Goal: Ask a question: Seek information or help from site administrators or community

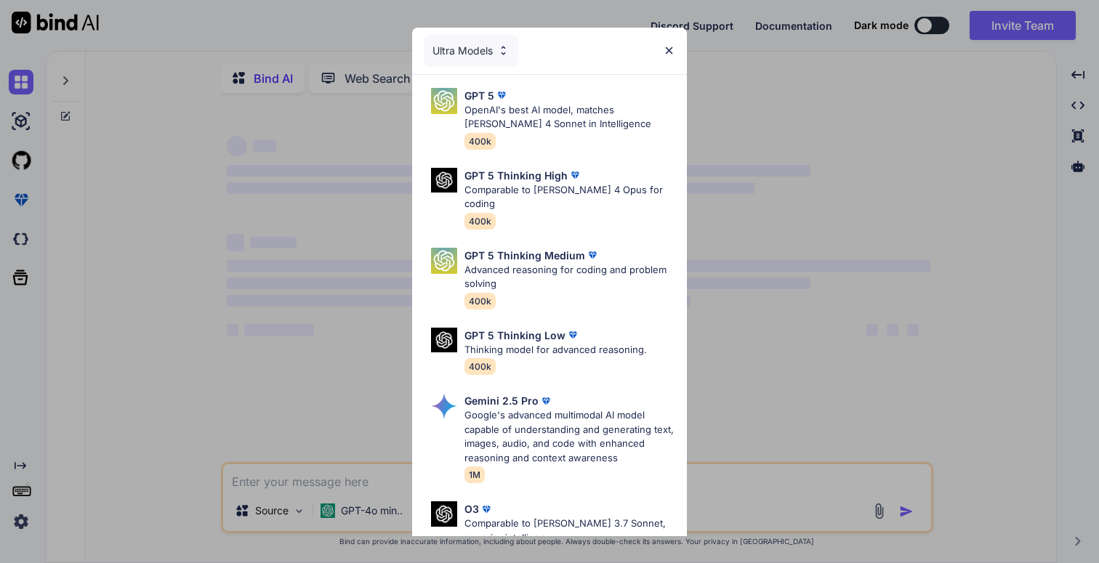
type textarea "x"
click at [673, 52] on img at bounding box center [669, 50] width 12 height 12
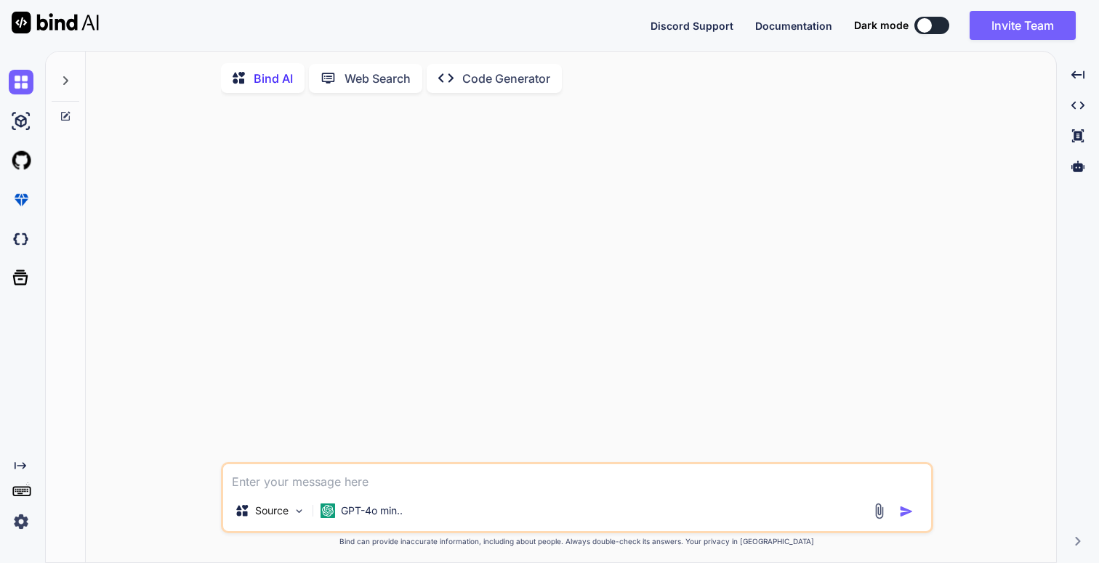
click at [24, 524] on img at bounding box center [21, 522] width 25 height 25
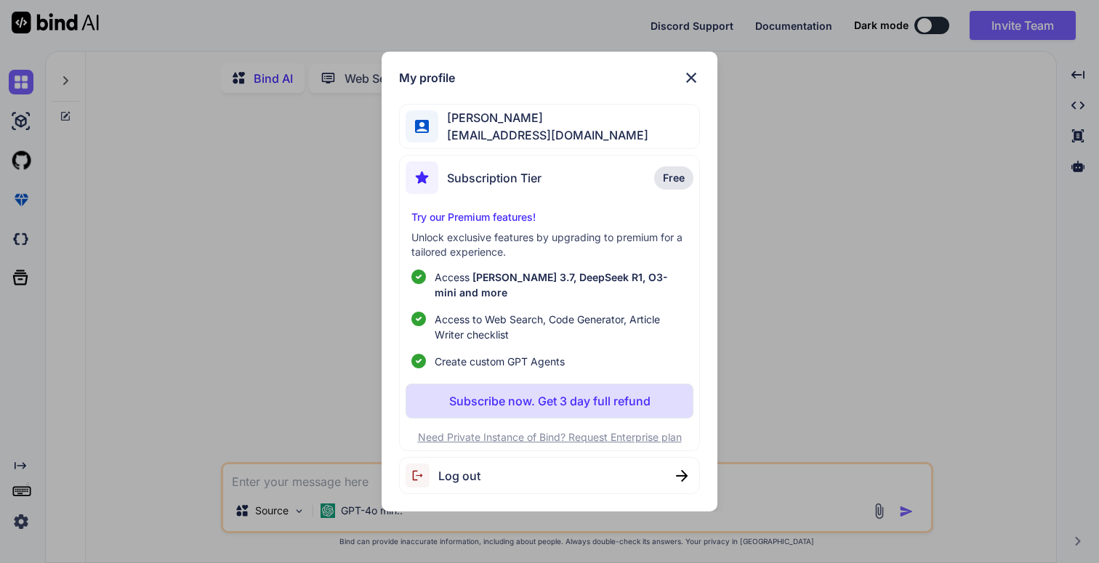
click at [690, 79] on img at bounding box center [691, 77] width 17 height 17
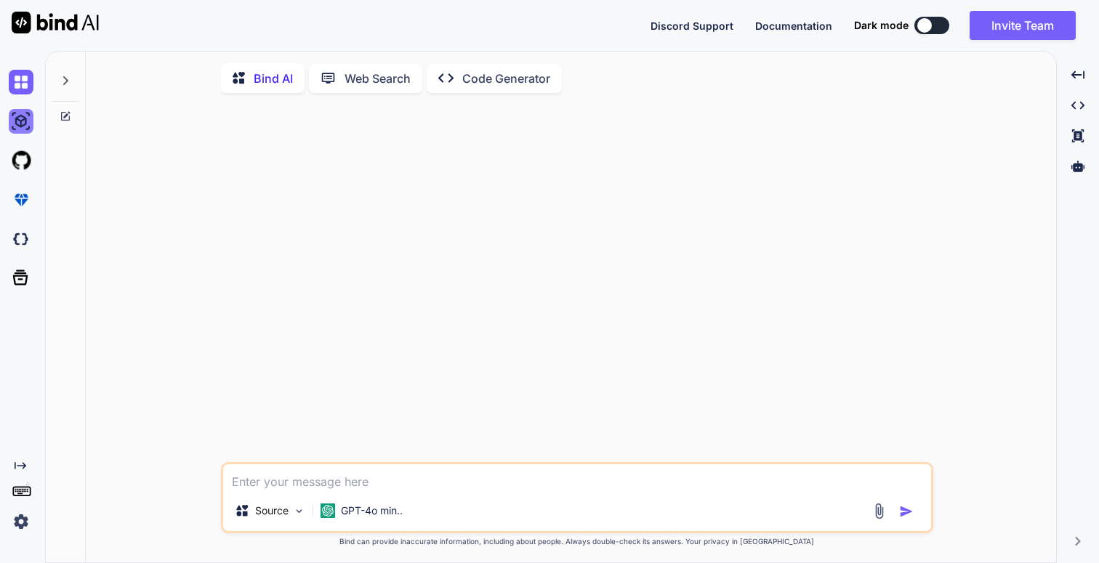
click at [19, 129] on img at bounding box center [21, 121] width 25 height 25
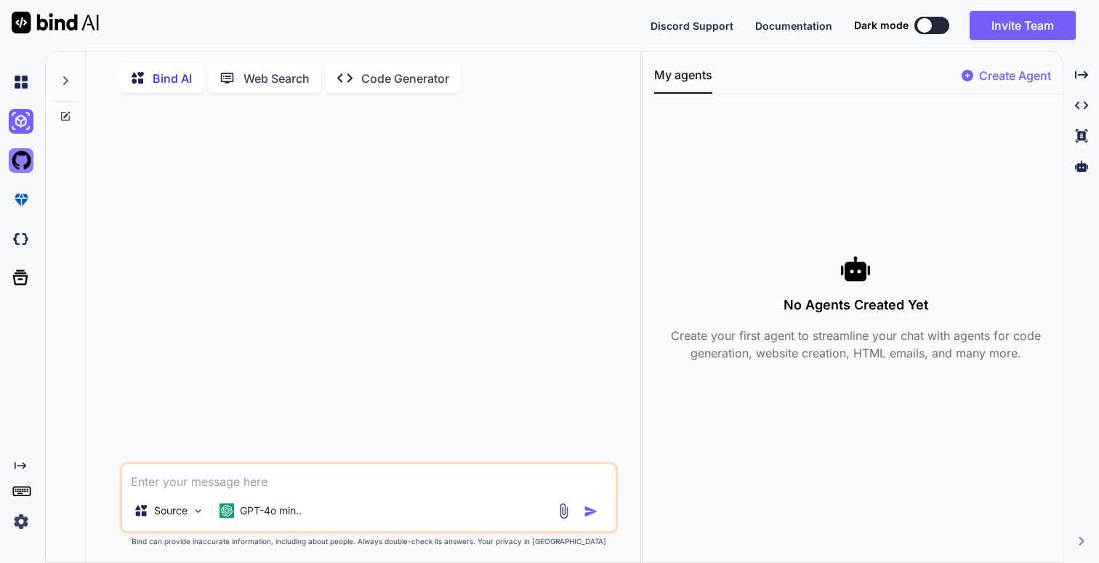
click at [21, 158] on img at bounding box center [21, 160] width 25 height 25
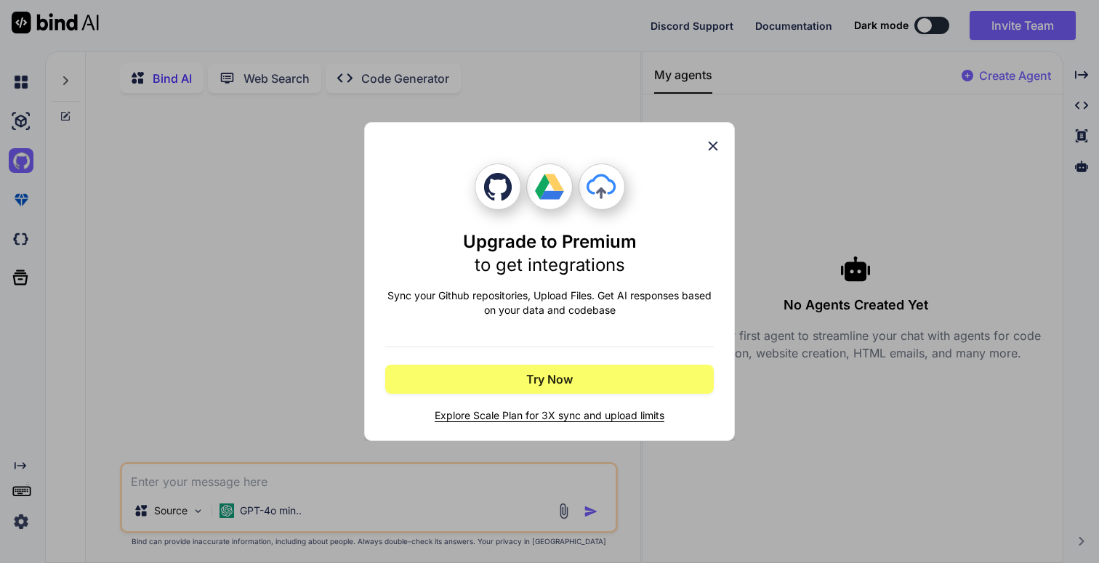
click at [713, 150] on icon at bounding box center [713, 146] width 16 height 16
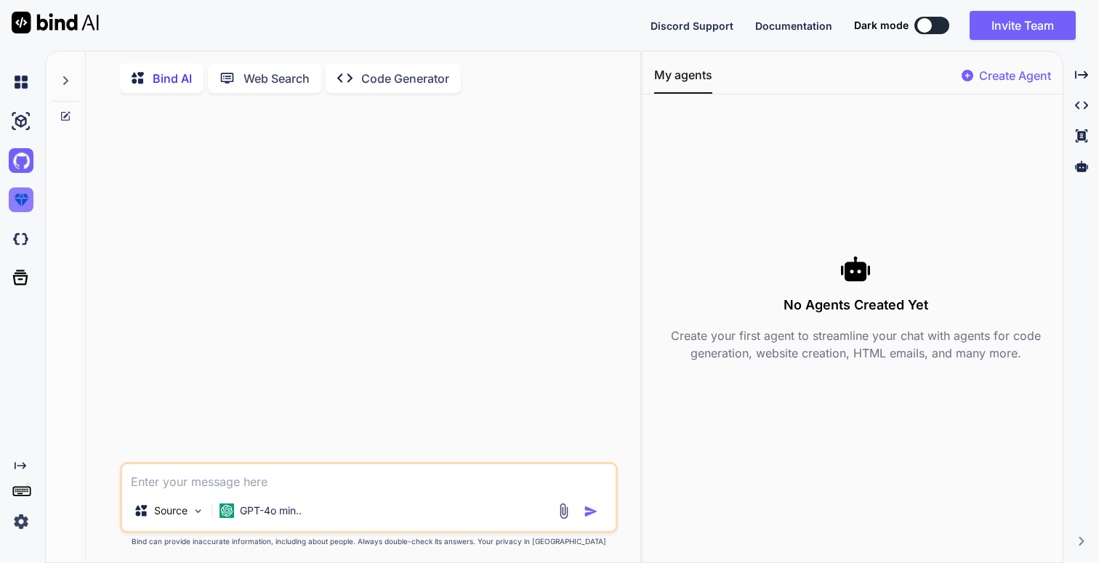
click at [22, 198] on img at bounding box center [21, 200] width 25 height 25
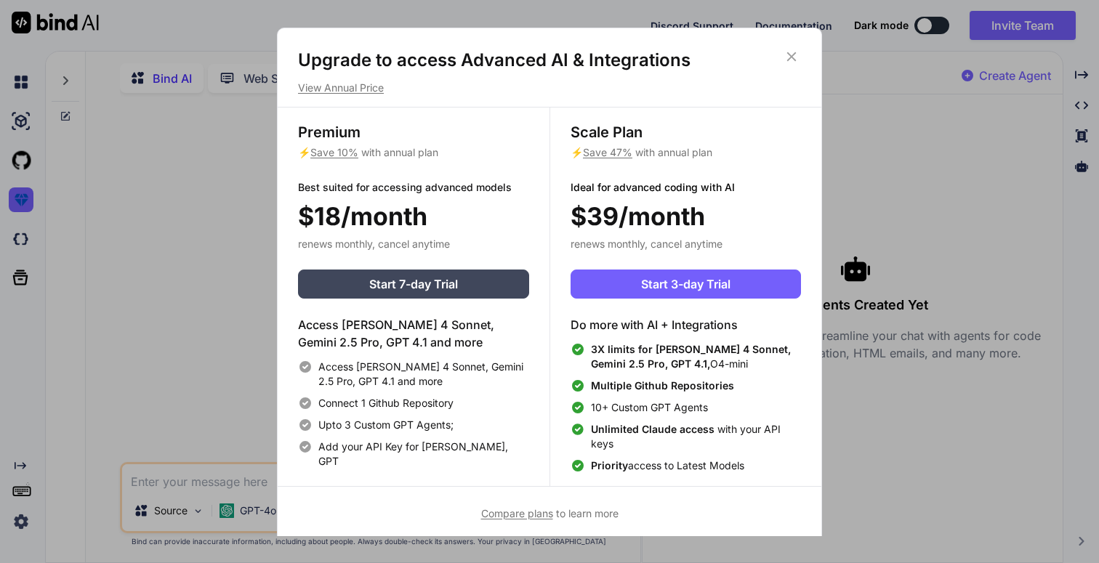
click at [794, 59] on icon at bounding box center [791, 56] width 9 height 9
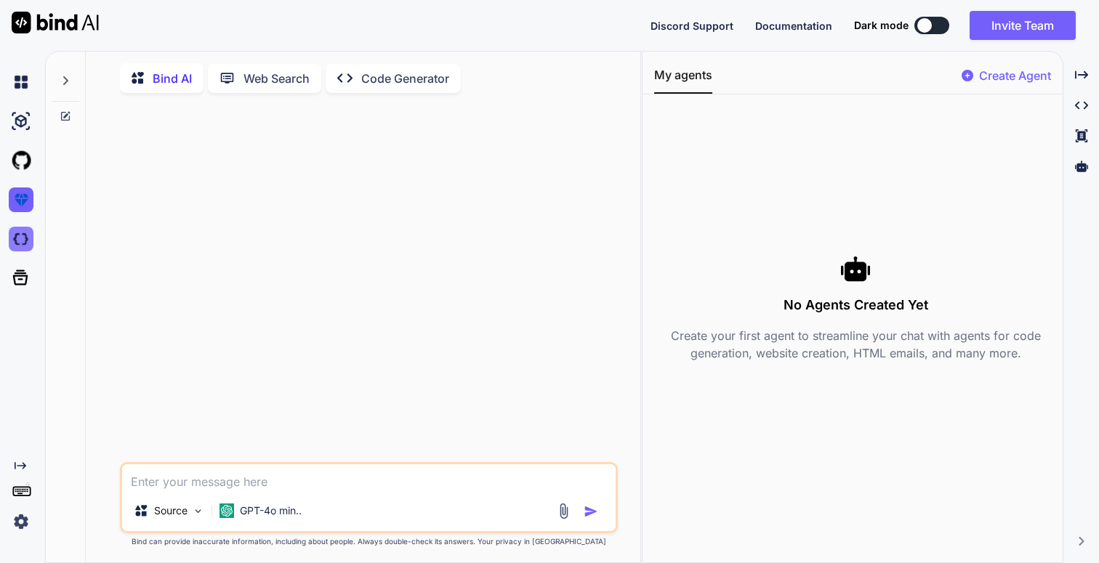
click at [25, 241] on img at bounding box center [21, 239] width 25 height 25
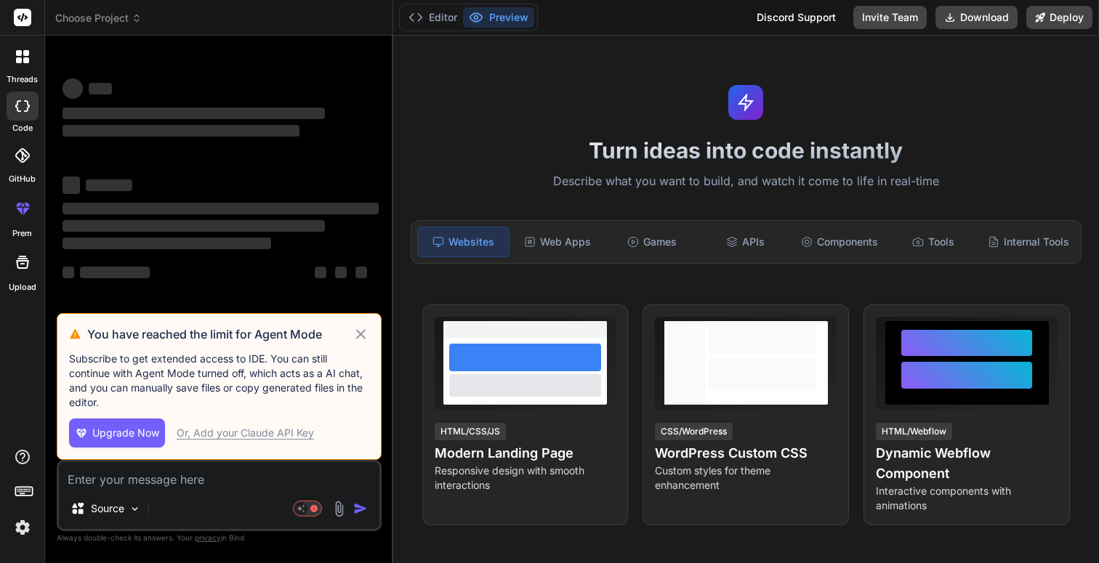
click at [125, 16] on span "Choose Project" at bounding box center [98, 18] width 86 height 15
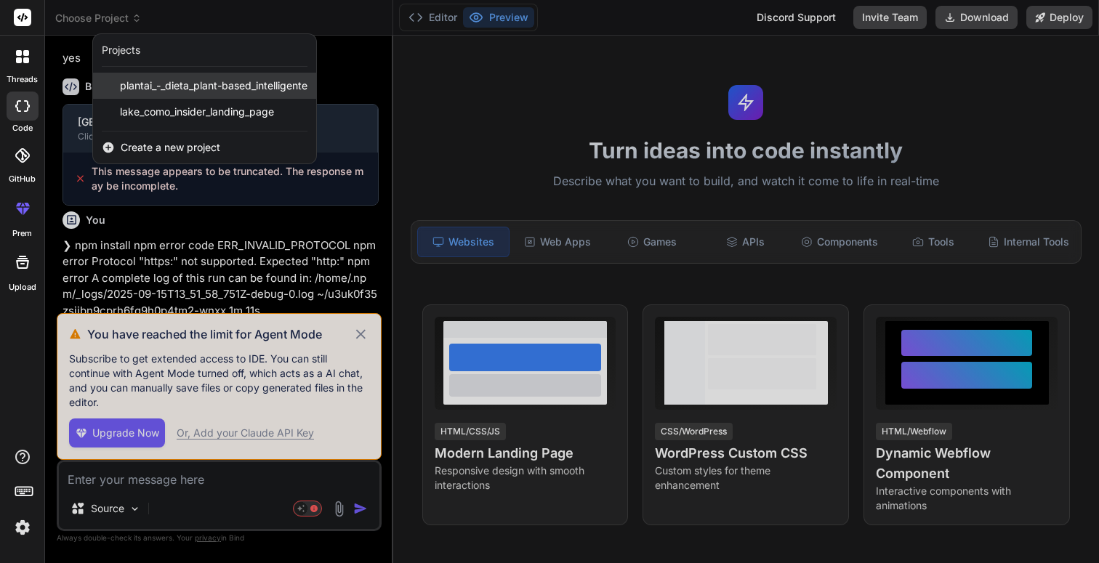
scroll to position [1290, 0]
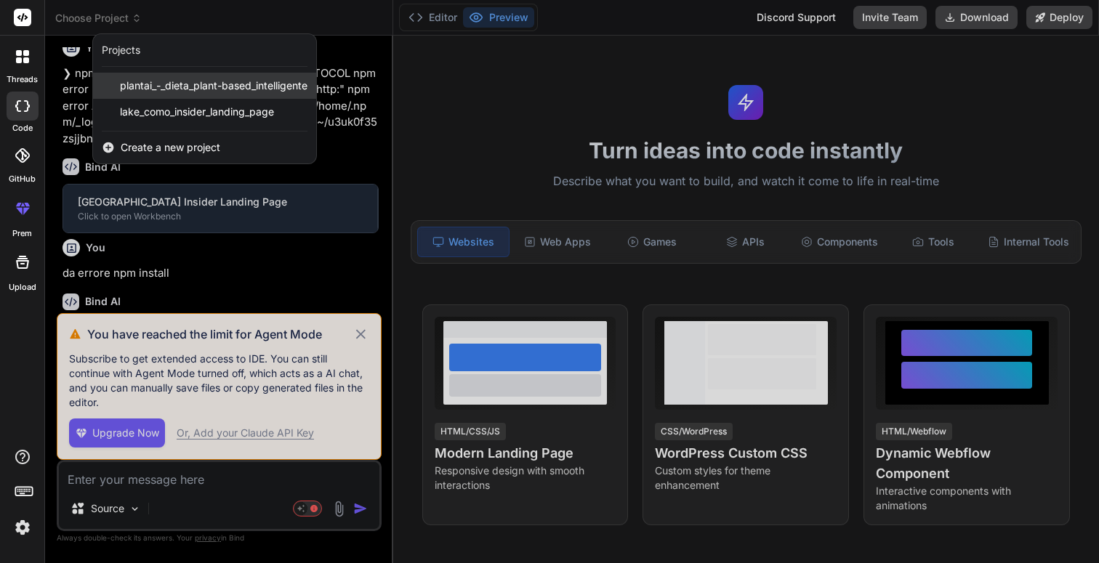
click at [142, 80] on span "plantai_-_dieta_plant-based_intelligente" at bounding box center [214, 86] width 188 height 15
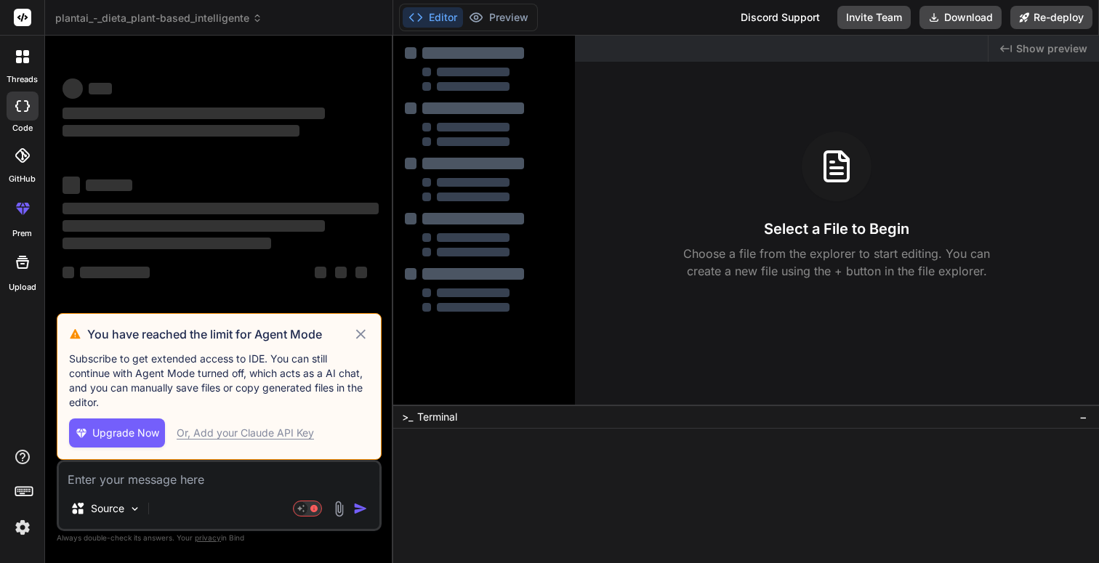
scroll to position [0, 0]
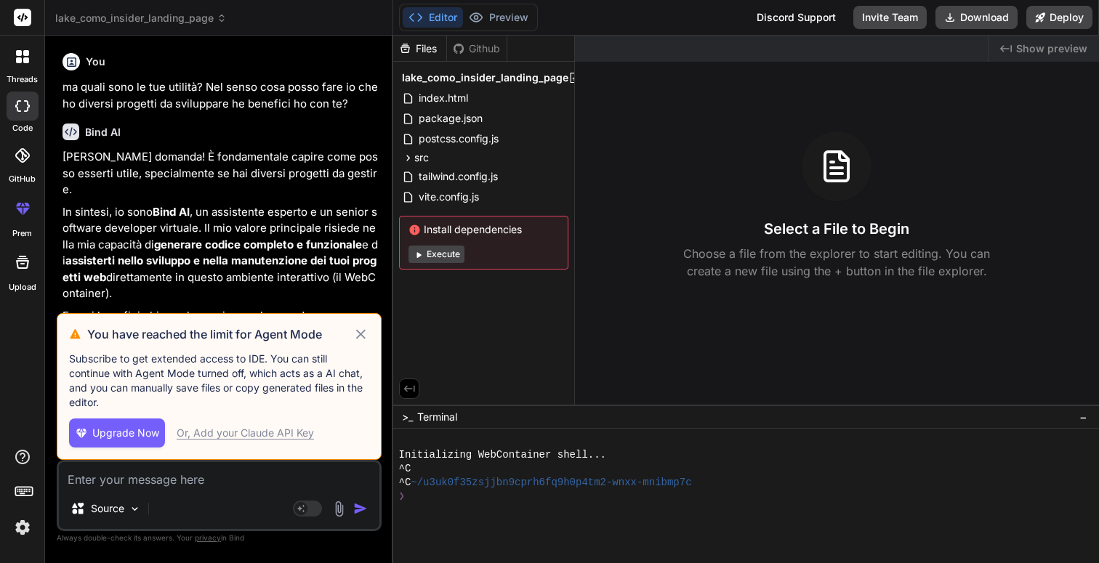
click at [362, 335] on icon at bounding box center [360, 333] width 9 height 9
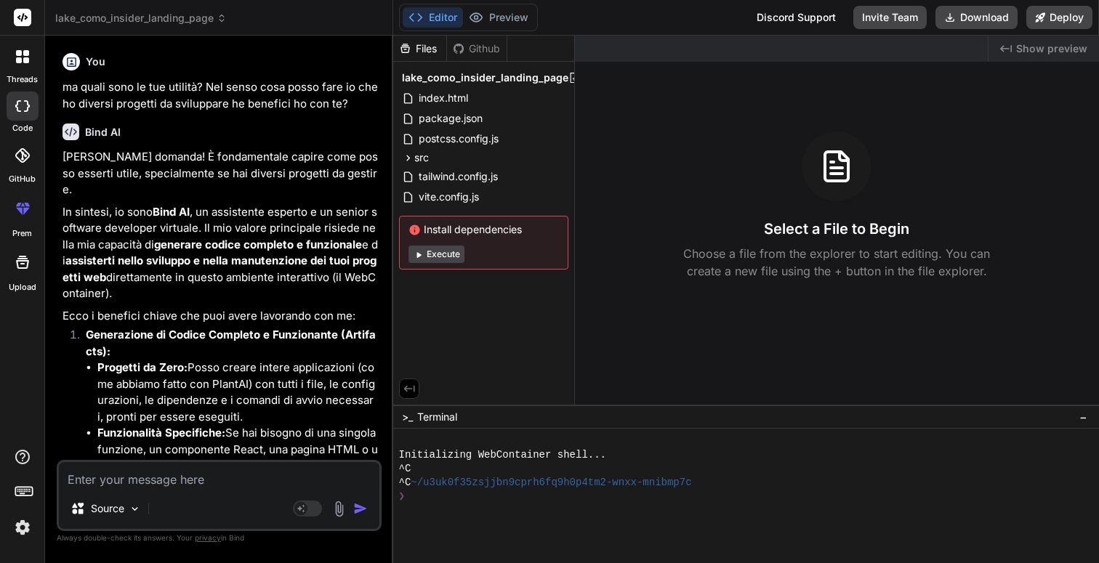
click at [183, 25] on header "lake_como_insider_landing_page Created with Pixso." at bounding box center [219, 18] width 348 height 36
click at [186, 10] on header "lake_como_insider_landing_page Created with Pixso." at bounding box center [219, 18] width 348 height 36
click at [186, 15] on span "lake_como_insider_landing_page" at bounding box center [141, 18] width 172 height 15
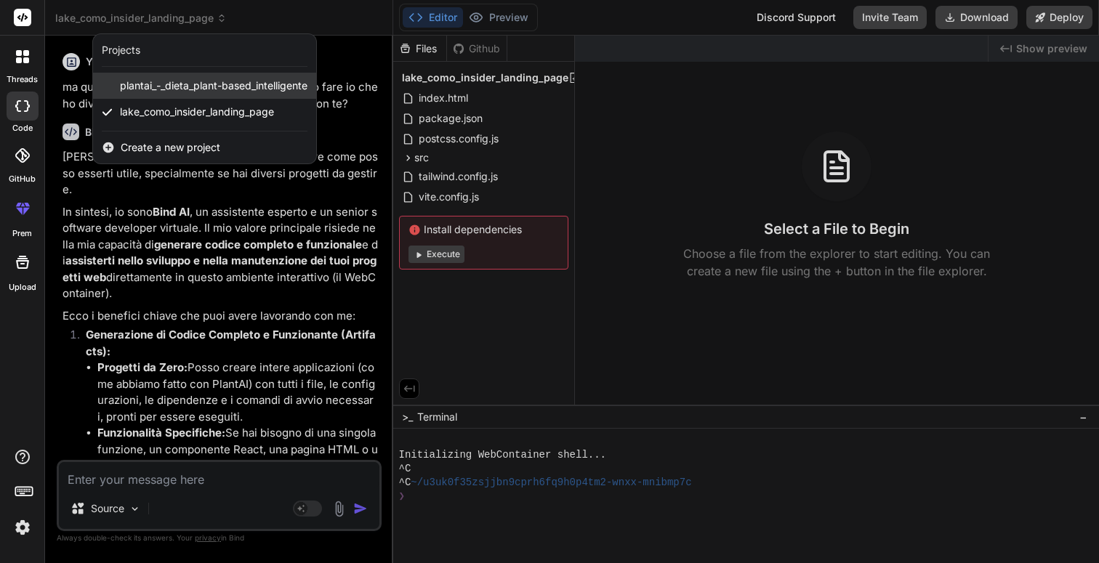
click at [166, 86] on span "plantai_-_dieta_plant-based_intelligente" at bounding box center [214, 86] width 188 height 15
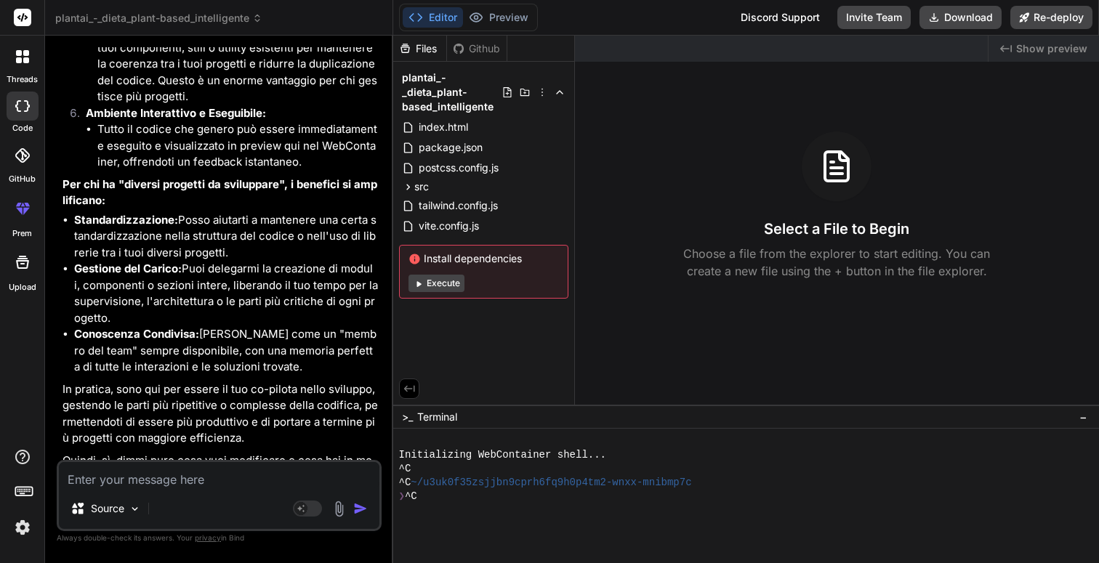
scroll to position [1207, 0]
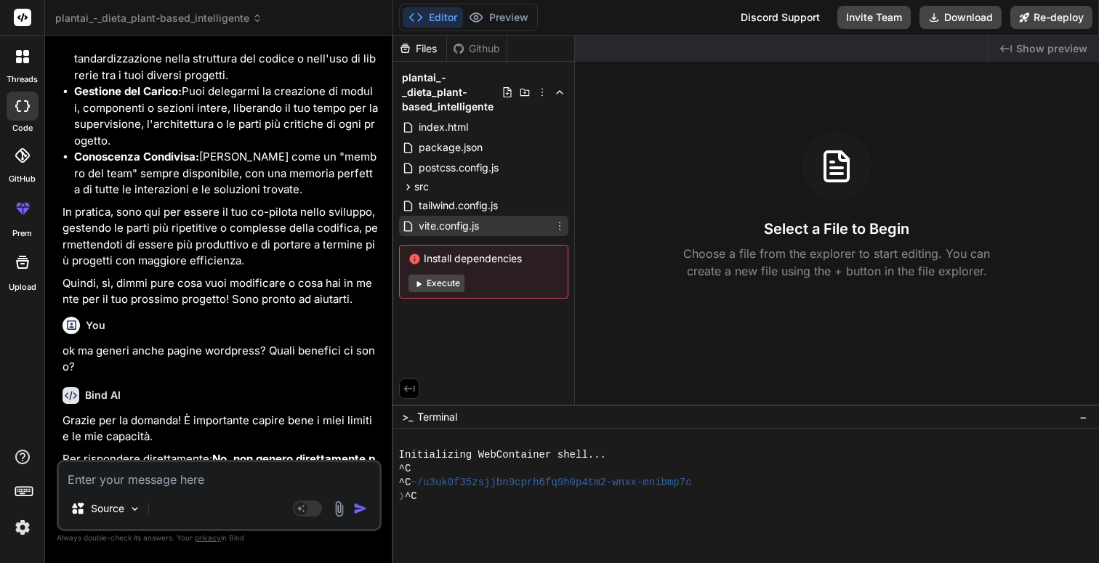
click at [447, 230] on span "vite.config.js" at bounding box center [448, 225] width 63 height 17
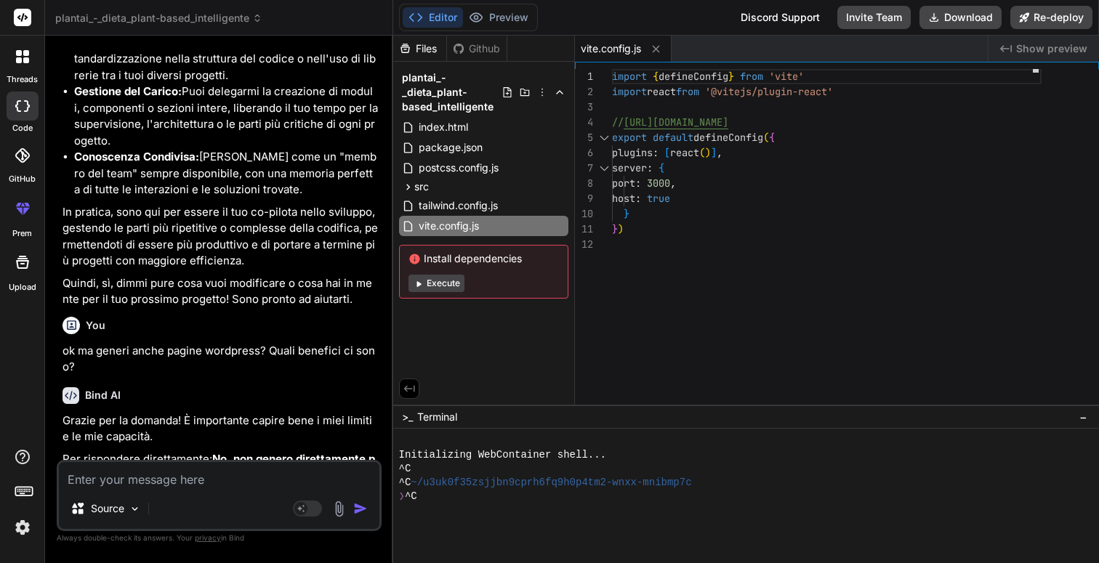
click at [493, 327] on div "Files Github plantai_-_dieta_plant-based_intelligente index.html package.json p…" at bounding box center [484, 220] width 182 height 369
click at [438, 286] on button "Execute" at bounding box center [436, 283] width 56 height 17
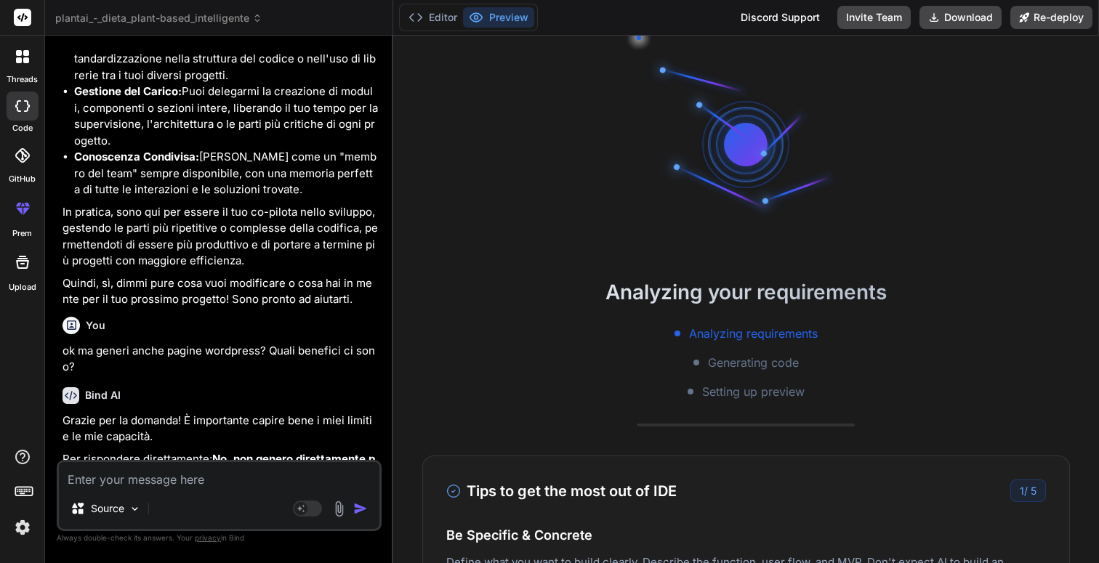
type textarea "x"
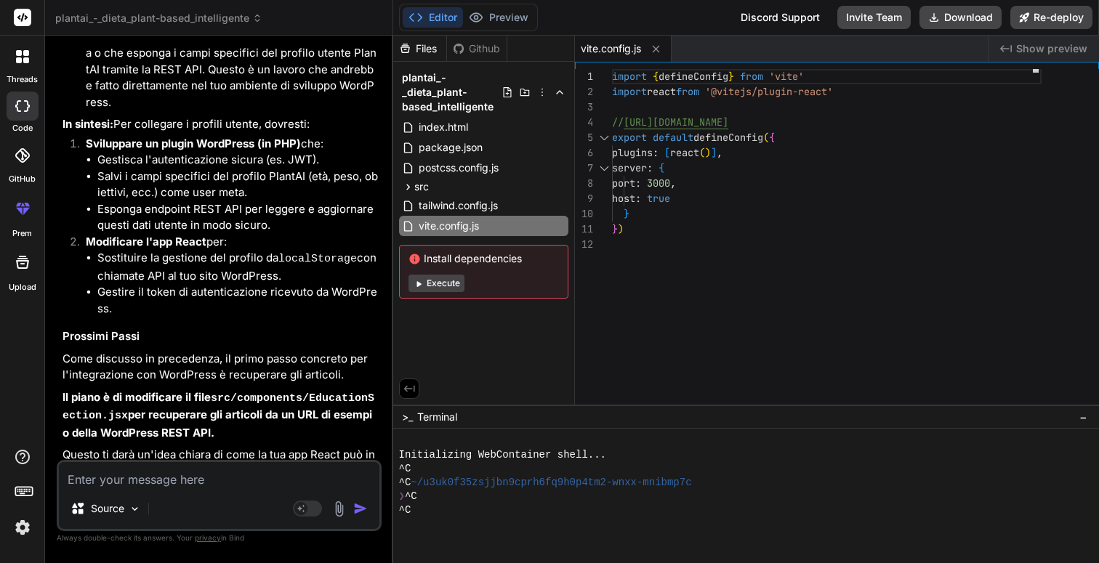
scroll to position [5228, 0]
click at [411, 184] on icon at bounding box center [408, 187] width 12 height 12
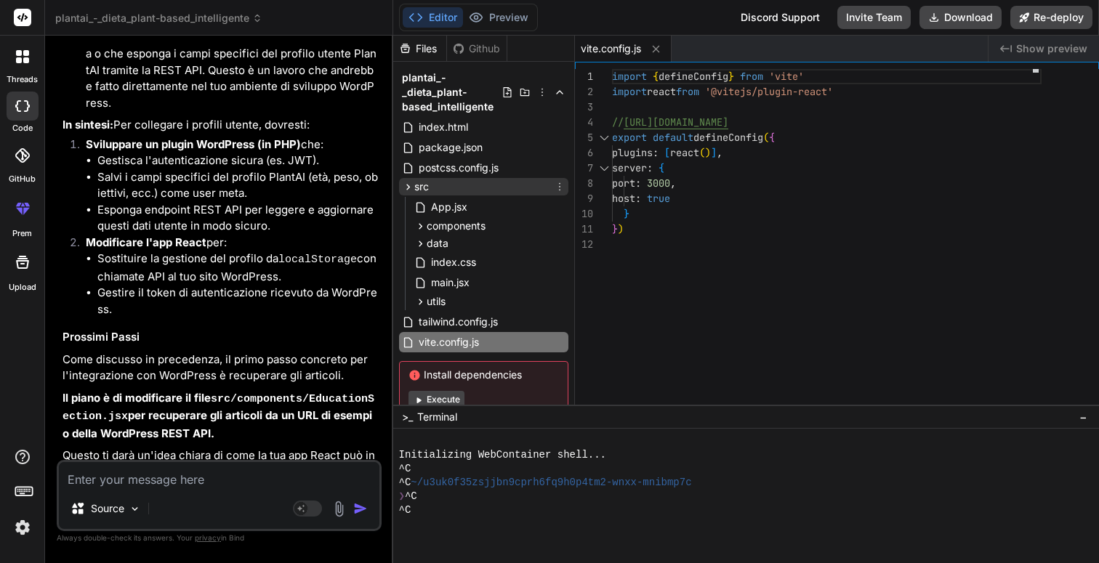
click at [411, 184] on icon at bounding box center [408, 187] width 12 height 12
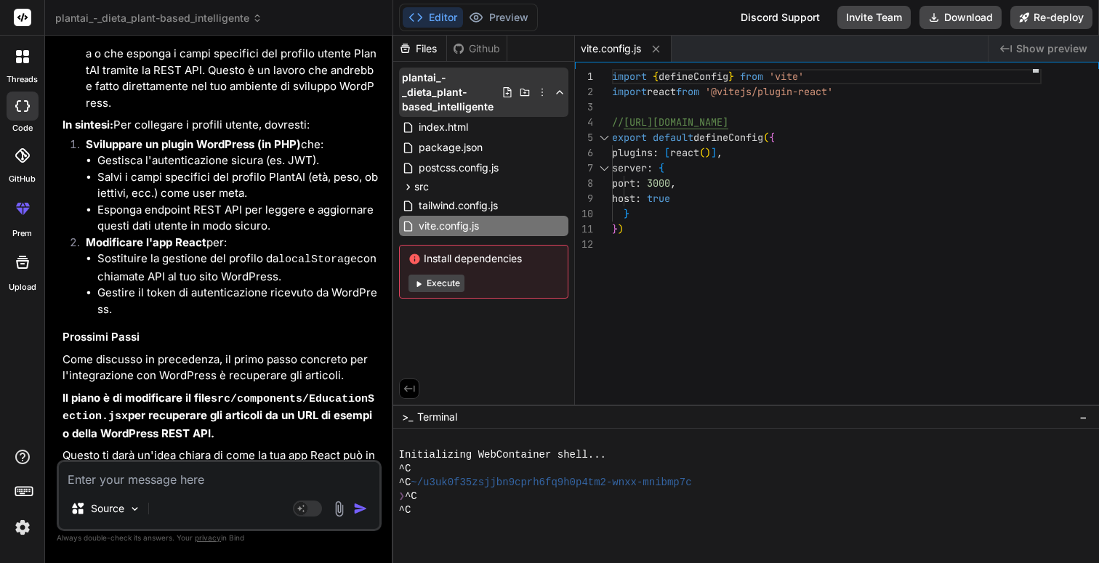
click at [429, 94] on span "plantai_-_dieta_plant-based_intelligente" at bounding box center [452, 93] width 100 height 44
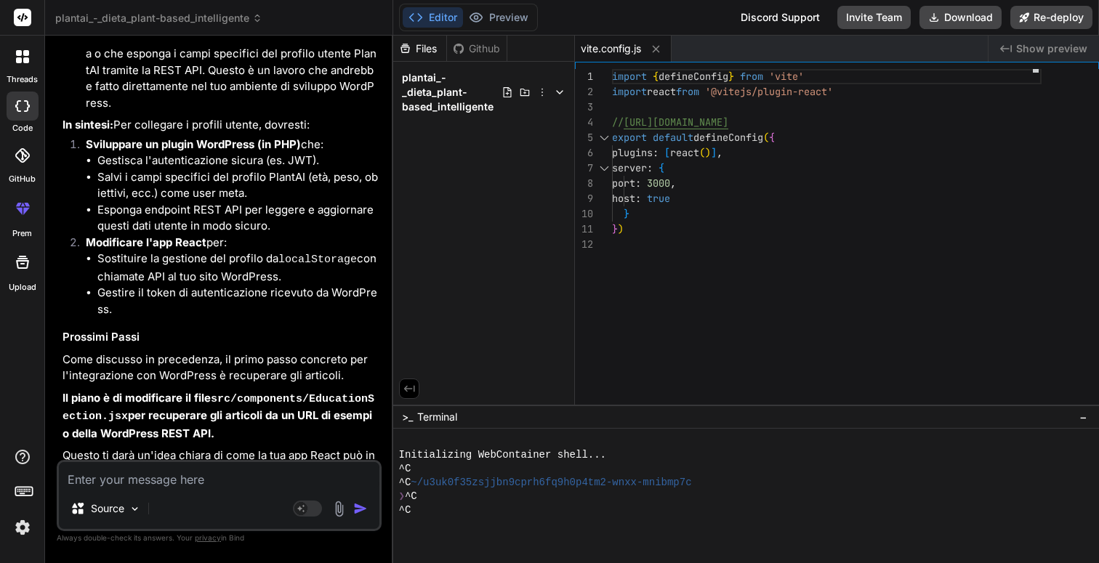
click at [429, 94] on span "plantai_-_dieta_plant-based_intelligente" at bounding box center [452, 93] width 100 height 44
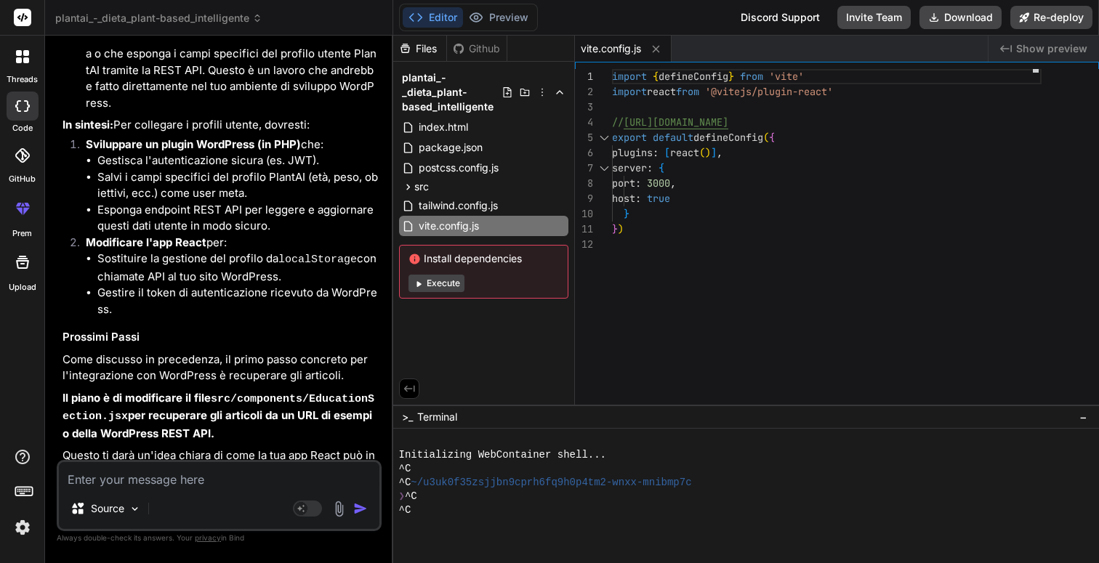
scroll to position [0, 0]
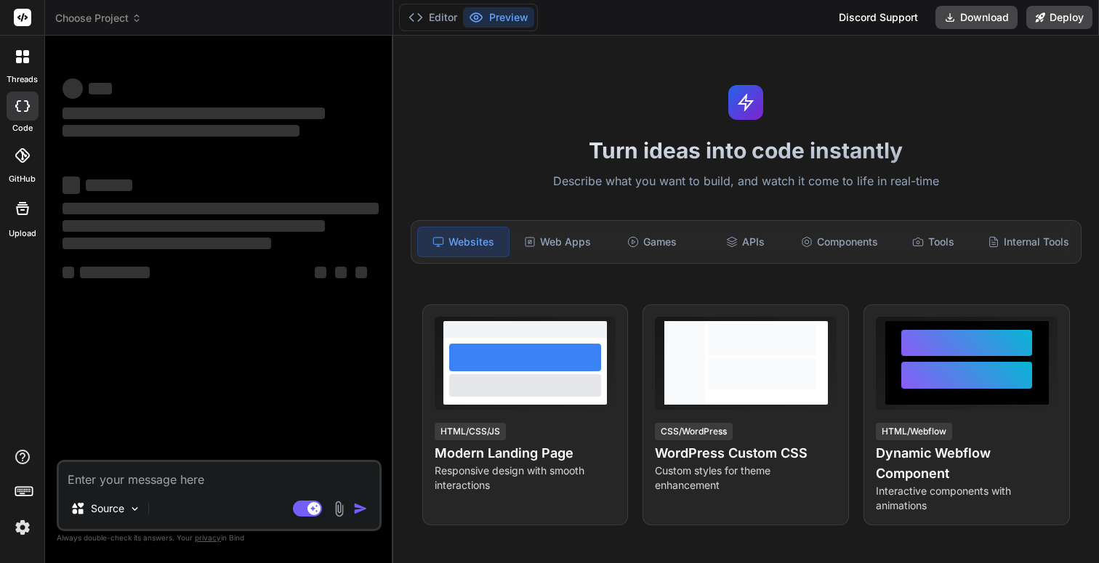
click at [109, 21] on span "Choose Project" at bounding box center [98, 18] width 86 height 15
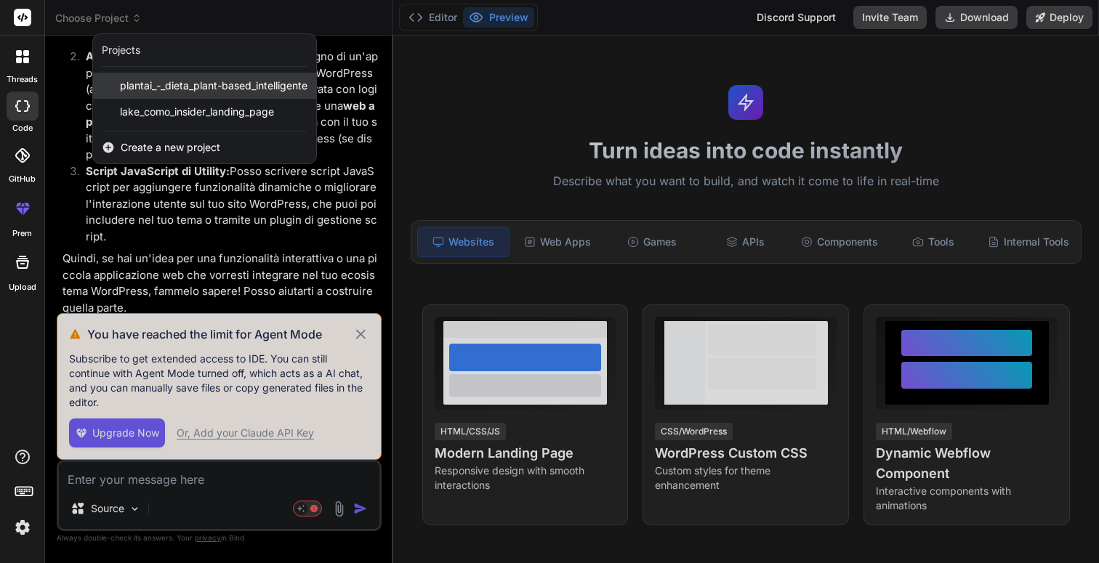
scroll to position [3938, 0]
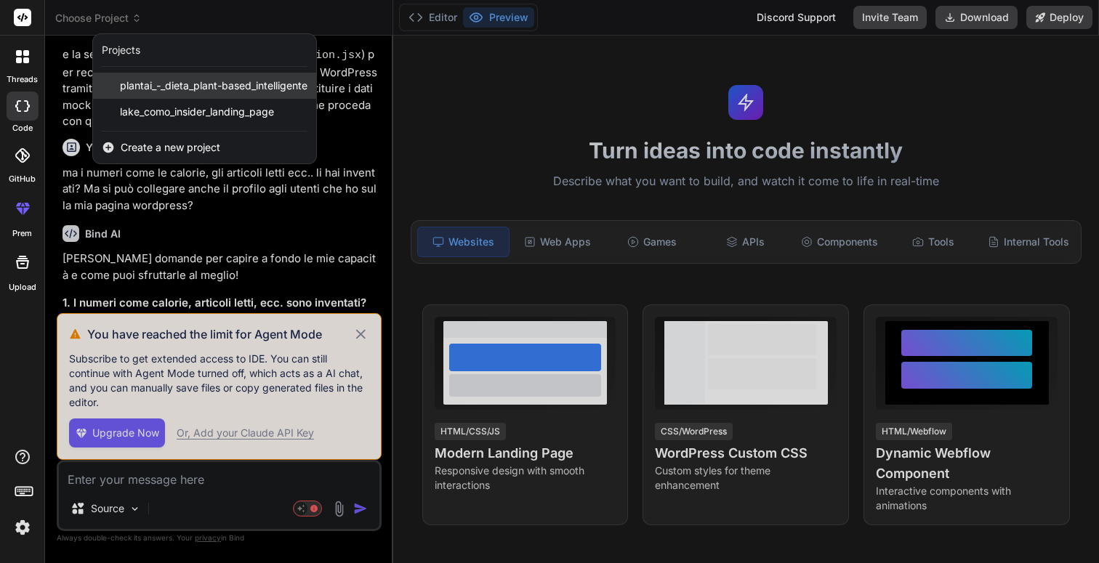
click at [122, 79] on span "plantai_-_dieta_plant-based_intelligente" at bounding box center [214, 86] width 188 height 15
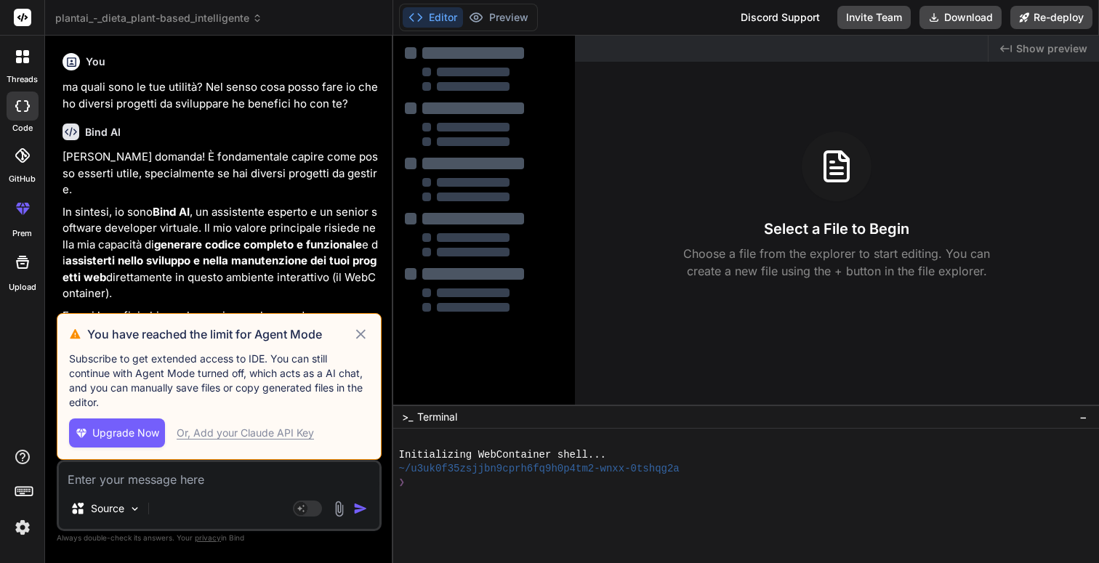
click at [363, 338] on icon at bounding box center [361, 334] width 17 height 17
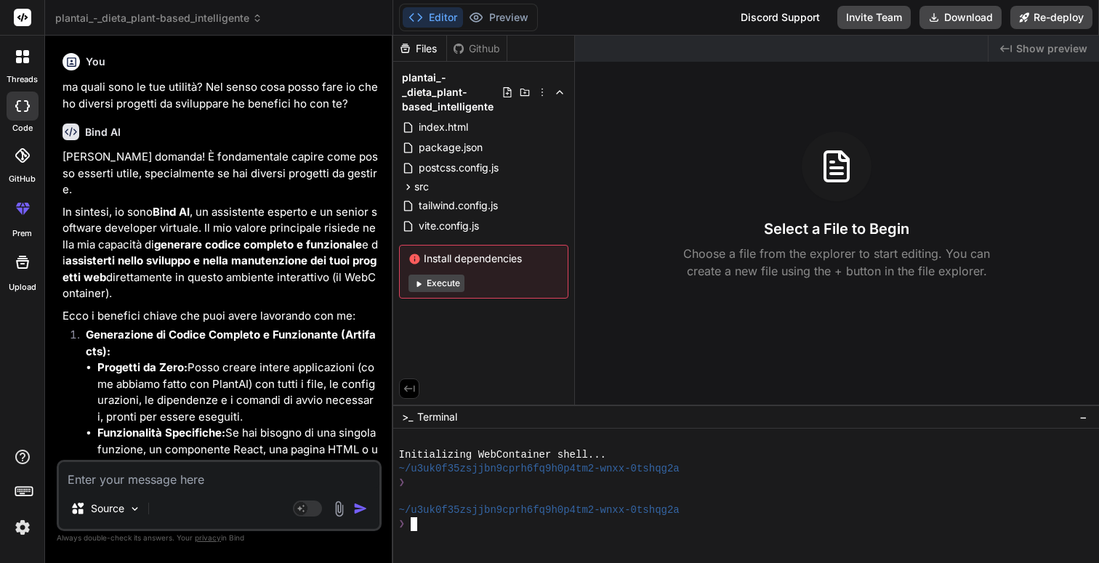
click at [448, 290] on button "Execute" at bounding box center [436, 283] width 56 height 17
type textarea "x"
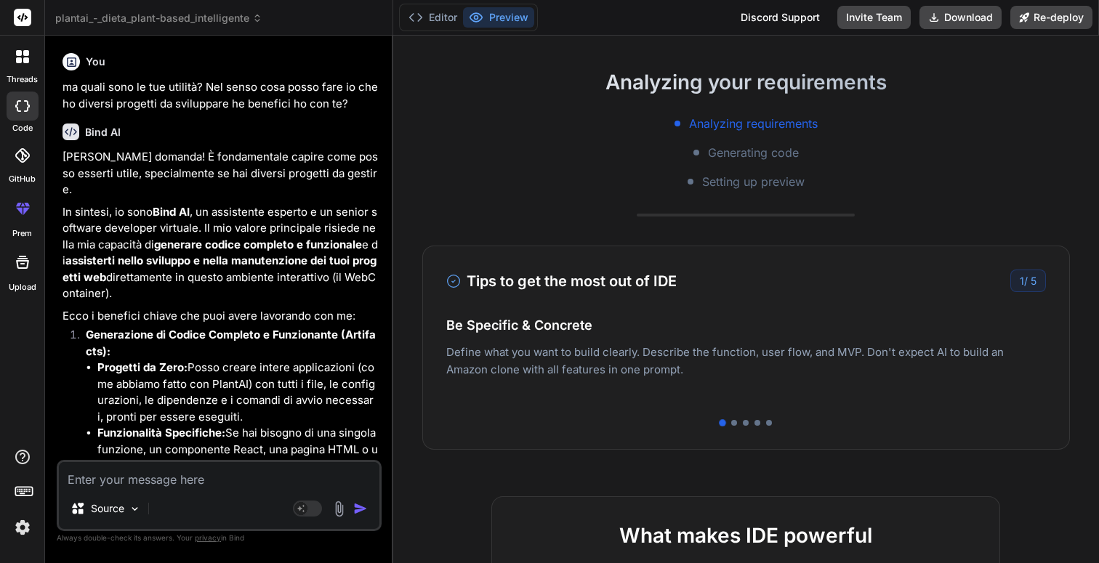
scroll to position [285, 0]
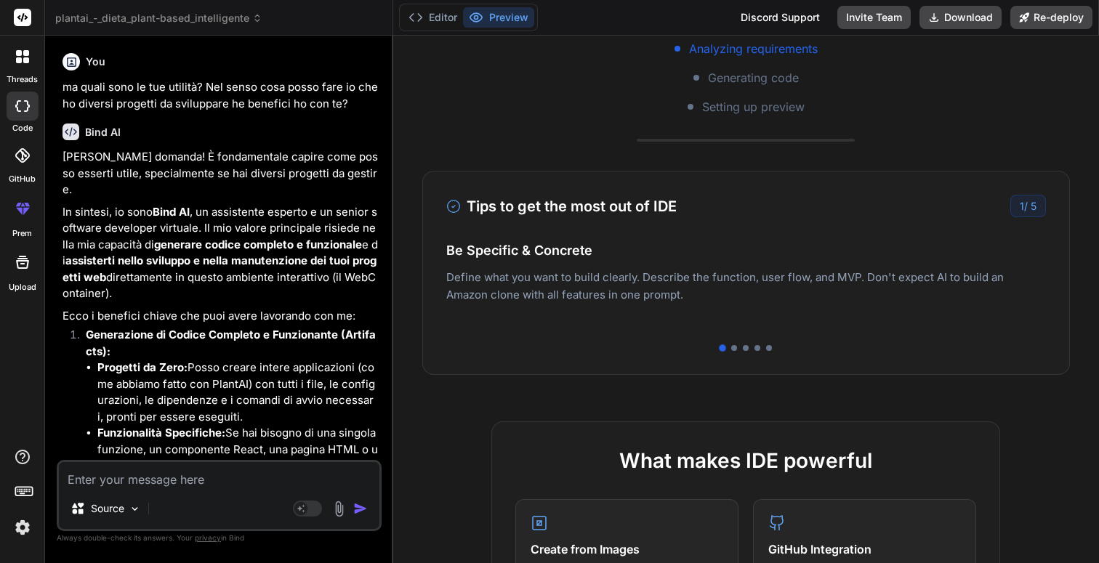
click at [736, 354] on div "Tips to get the most out of IDE 1 / 5 Be Specific & Concrete Define what you wa…" at bounding box center [746, 273] width 648 height 204
click at [736, 353] on div "Tips to get the most out of IDE 1 / 5 Be Specific & Concrete Define what you wa…" at bounding box center [746, 273] width 648 height 204
click at [736, 350] on div at bounding box center [734, 348] width 6 height 6
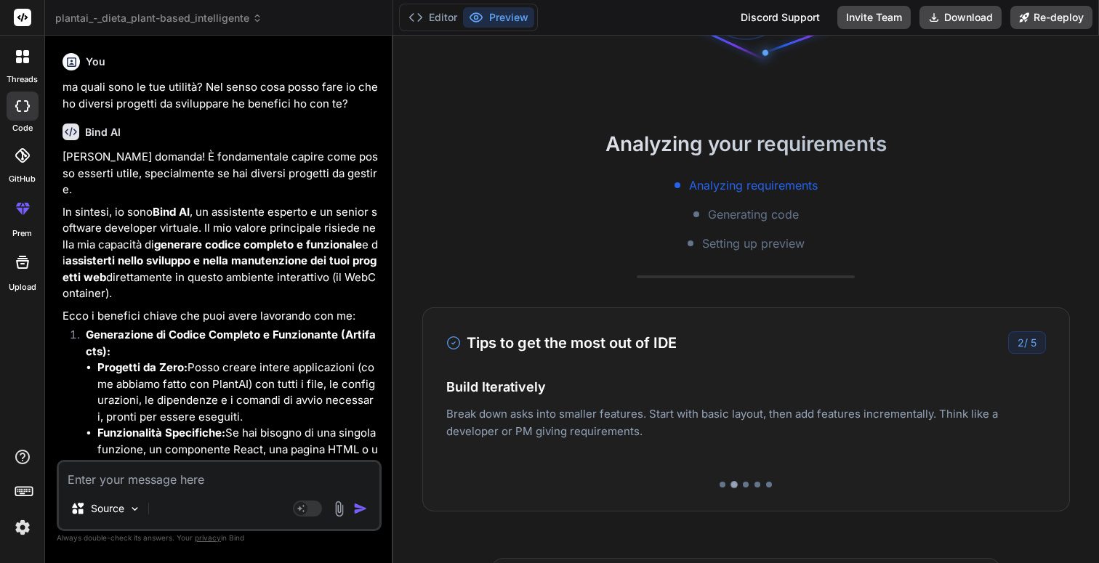
scroll to position [137, 0]
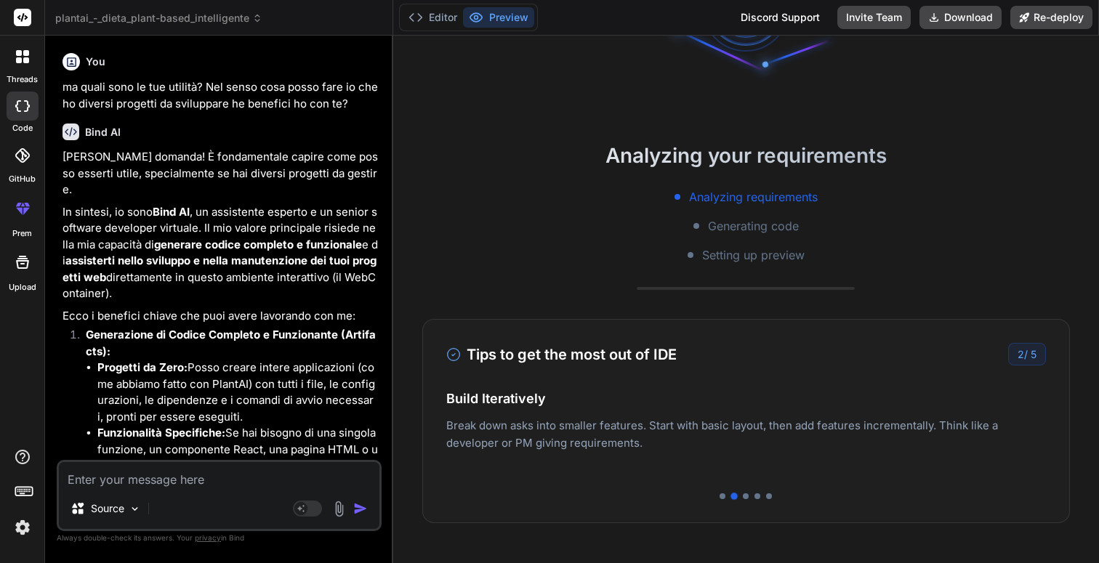
click at [130, 472] on textarea at bounding box center [219, 475] width 321 height 26
type textarea "n"
type textarea "x"
type textarea "no"
type textarea "x"
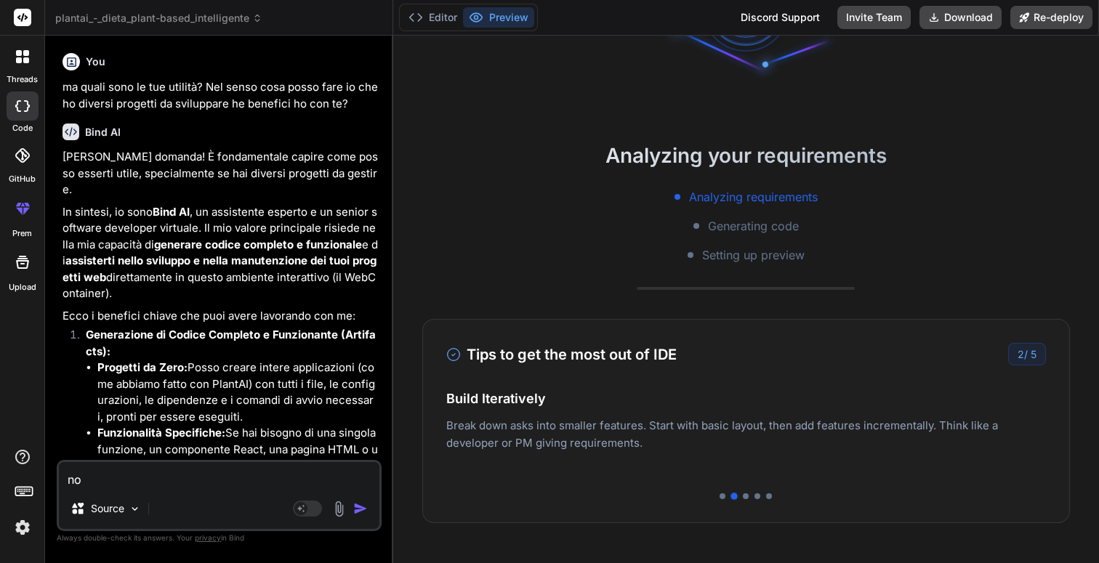
type textarea "non"
type textarea "x"
type textarea "non"
type textarea "x"
type textarea "non r"
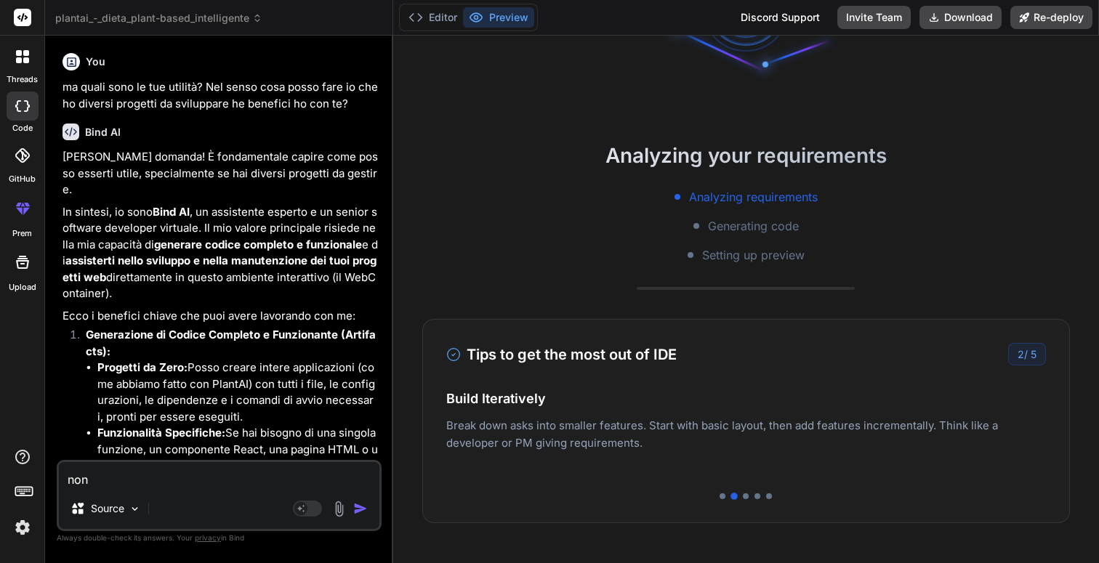
type textarea "x"
type textarea "non re"
type textarea "x"
type textarea "non rei"
type textarea "x"
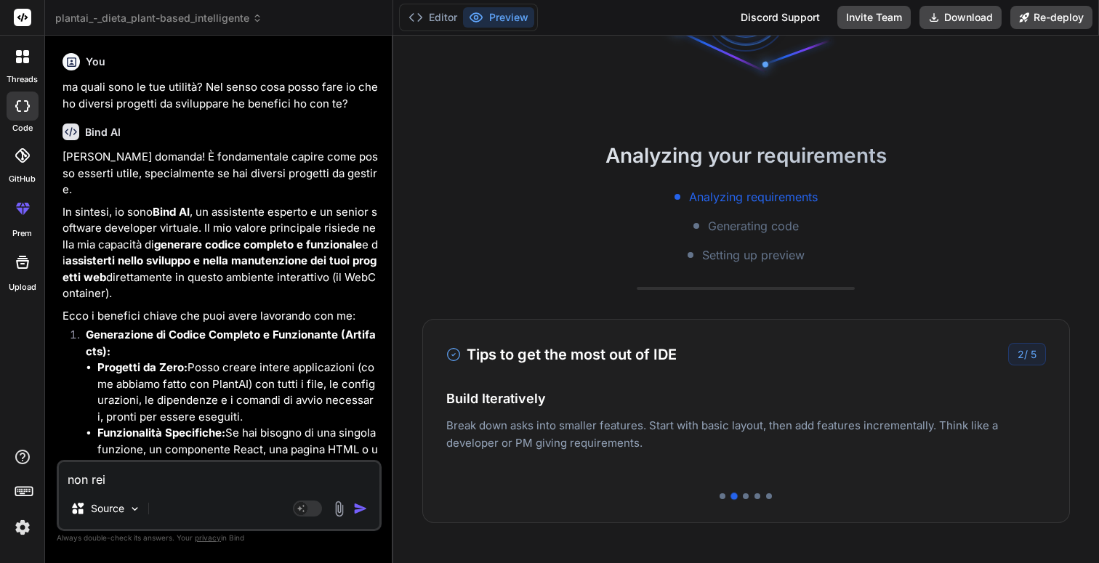
type textarea "non reis"
type textarea "x"
type textarea "non rei"
type textarea "x"
type textarea "non re"
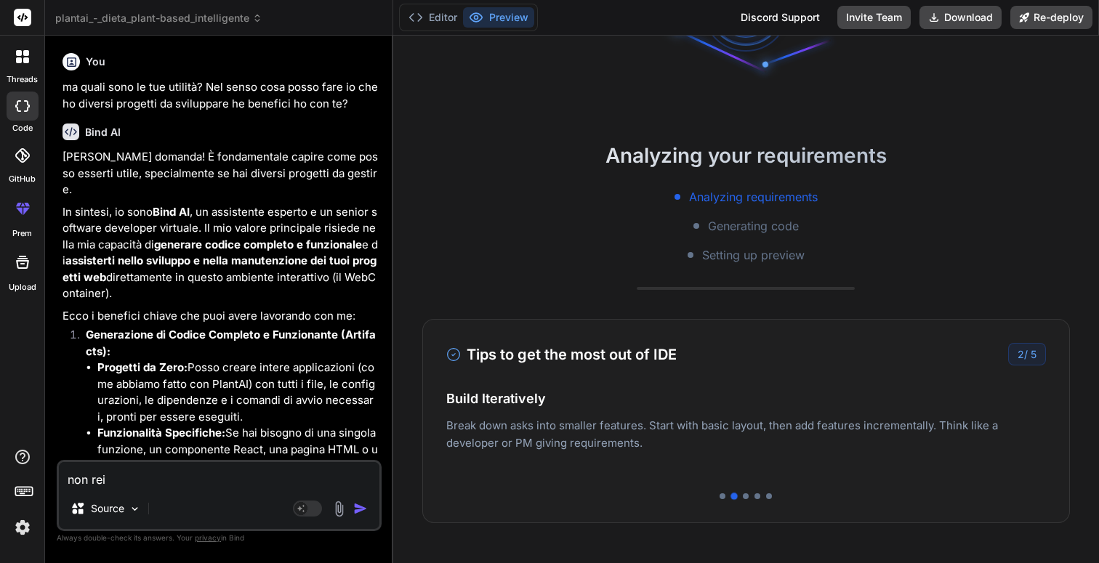
type textarea "x"
type textarea "non r"
type textarea "x"
type textarea "non ri"
type textarea "x"
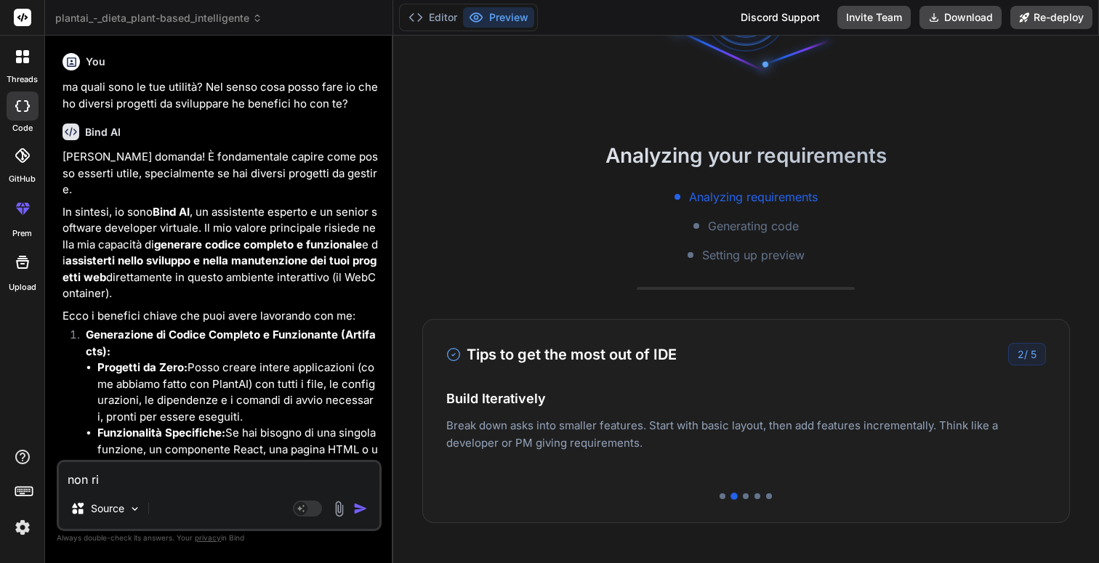
type textarea "non rie"
type textarea "x"
type textarea "non ries"
type textarea "x"
type textarea "non riesc"
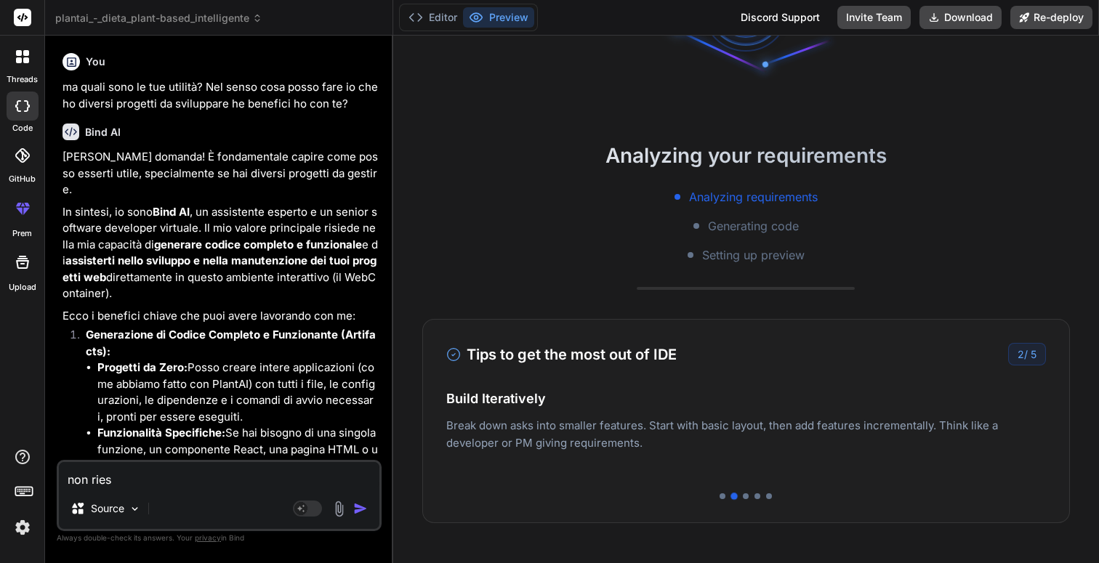
type textarea "x"
type textarea "non riesco"
type textarea "x"
type textarea "non riesco"
type textarea "x"
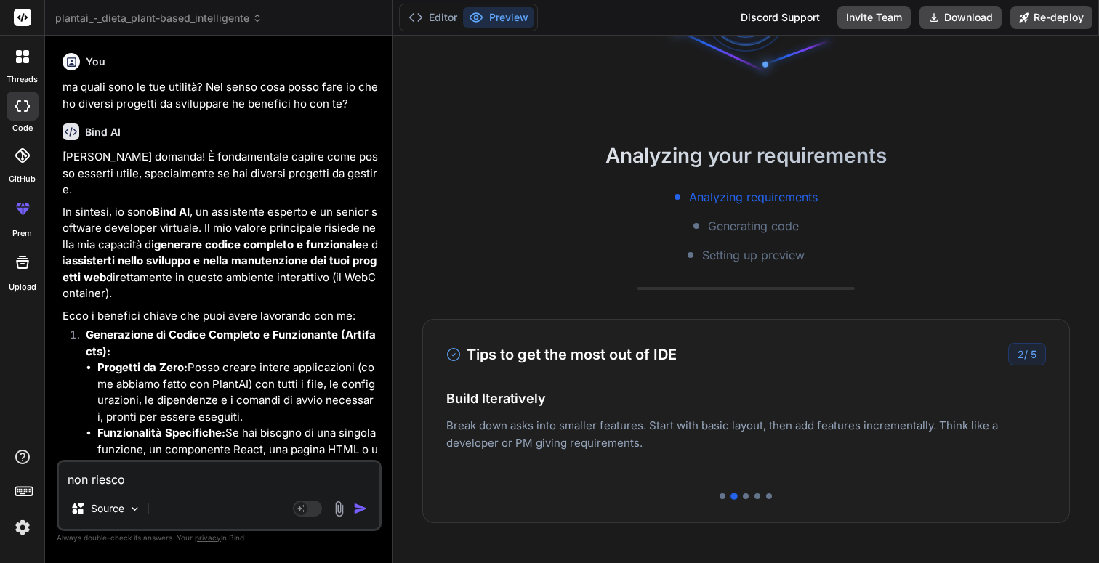
type textarea "non riesco p"
type textarea "x"
type textarea "non riesco pi"
type textarea "x"
type textarea "non riesco pià"
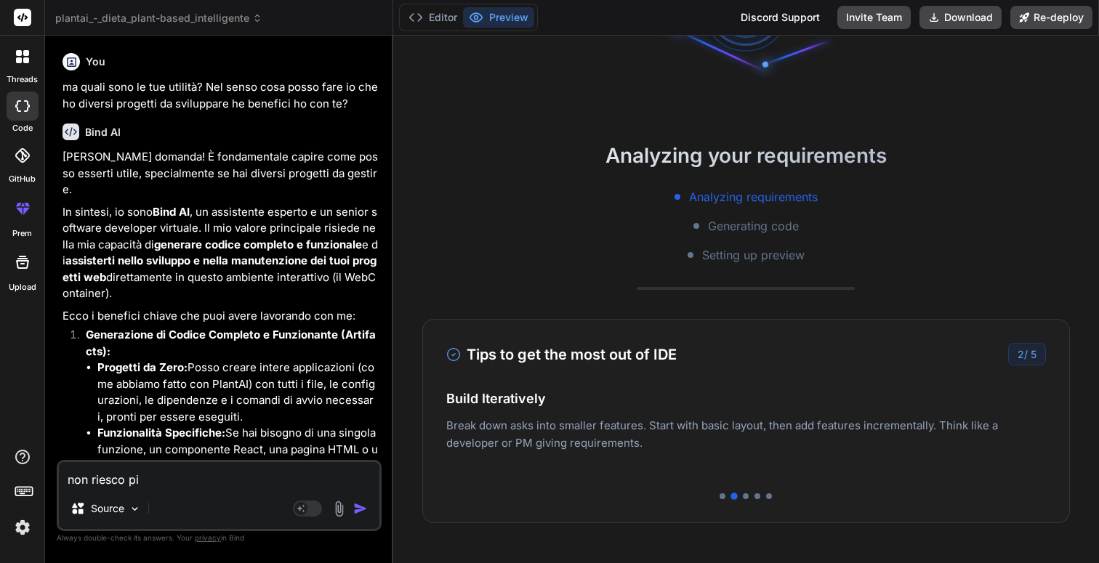
type textarea "x"
type textarea "non riesco pi"
type textarea "x"
type textarea "non riesco più"
type textarea "x"
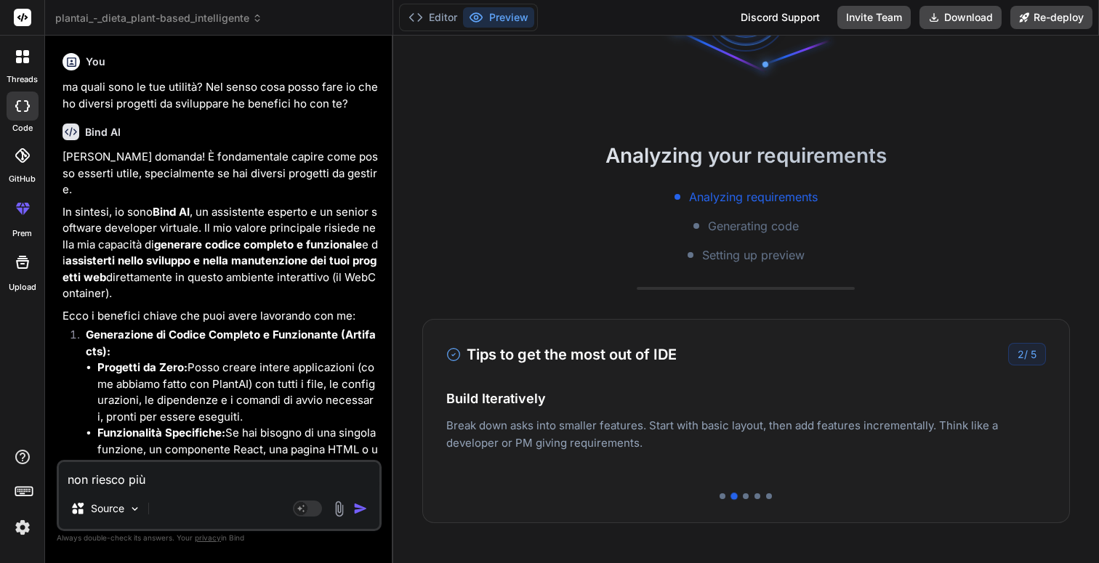
type textarea "non riesco più"
type textarea "x"
type textarea "non riesco più a"
type textarea "x"
type textarea "non riesco più a"
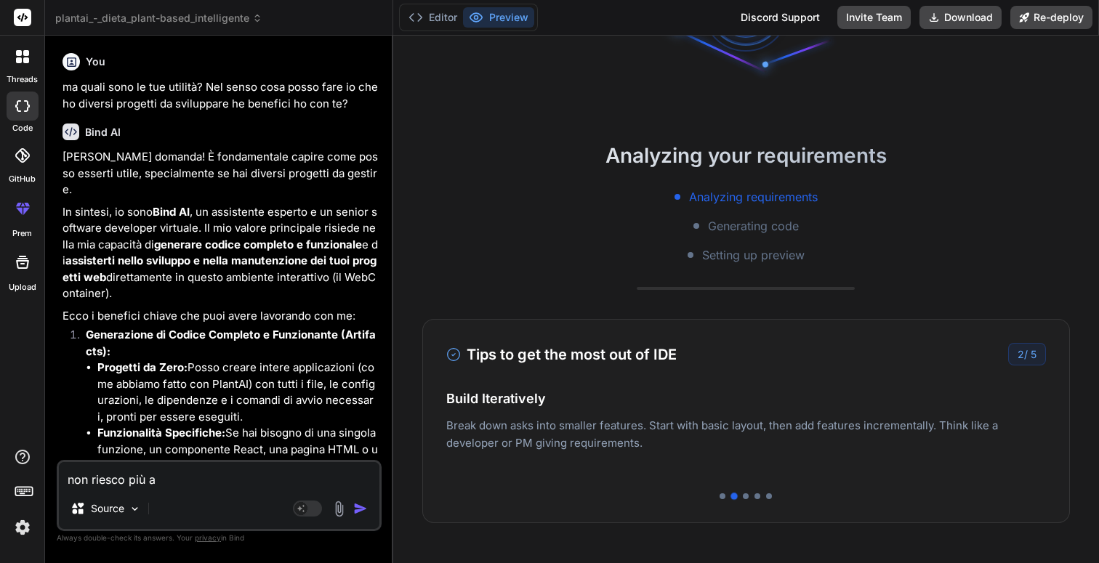
type textarea "x"
type textarea "non riesco più a v"
type textarea "x"
type textarea "non riesco più a ve"
type textarea "x"
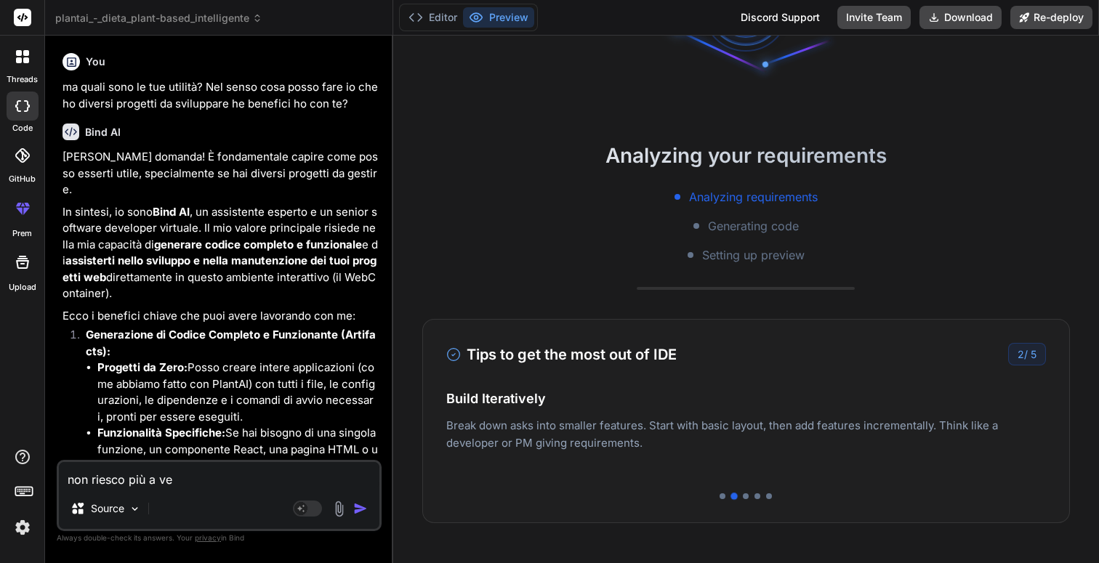
type textarea "non riesco più a ved"
type textarea "x"
type textarea "non riesco più a vede"
type textarea "x"
type textarea "non riesco più a veder"
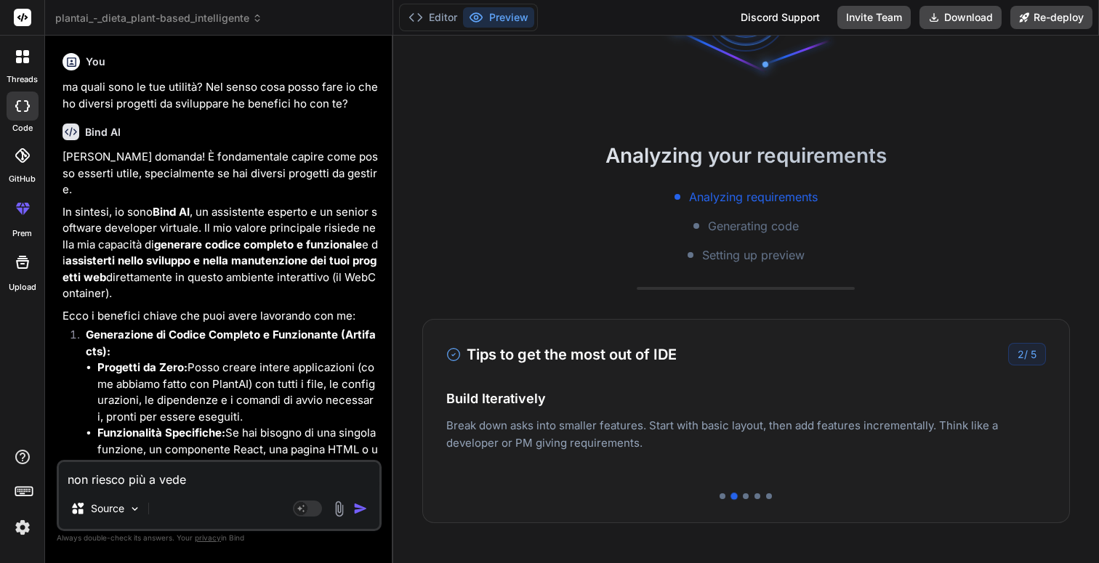
type textarea "x"
type textarea "non riesco più a vedere"
type textarea "x"
type textarea "non riesco più a vedere"
type textarea "x"
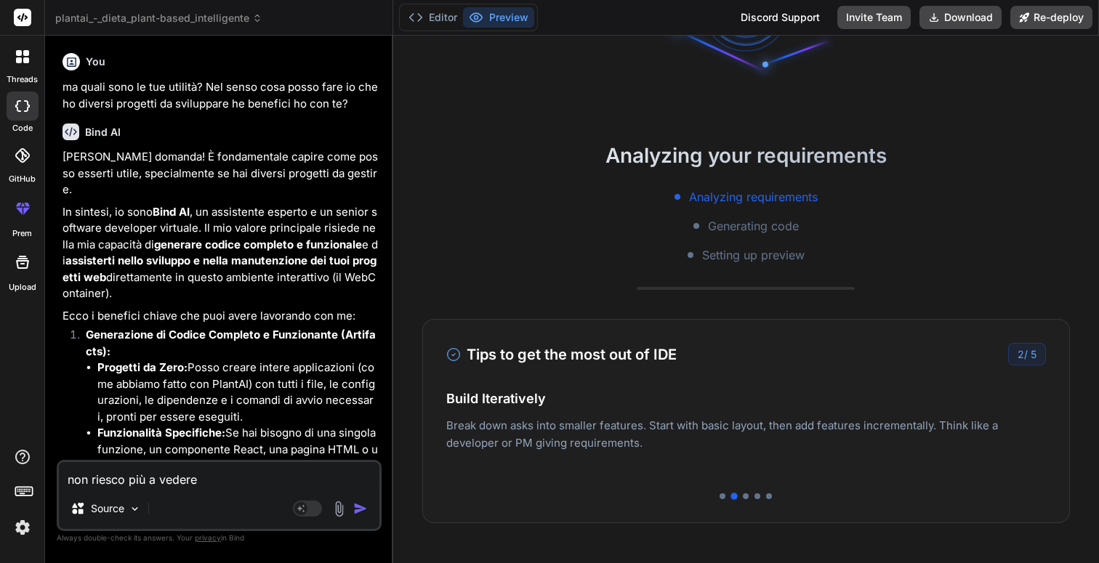
type textarea "non riesco più a vedere l"
type textarea "x"
type textarea "non riesco più a vedere l"
type textarea "x"
type textarea "non riesco più a vedere l a"
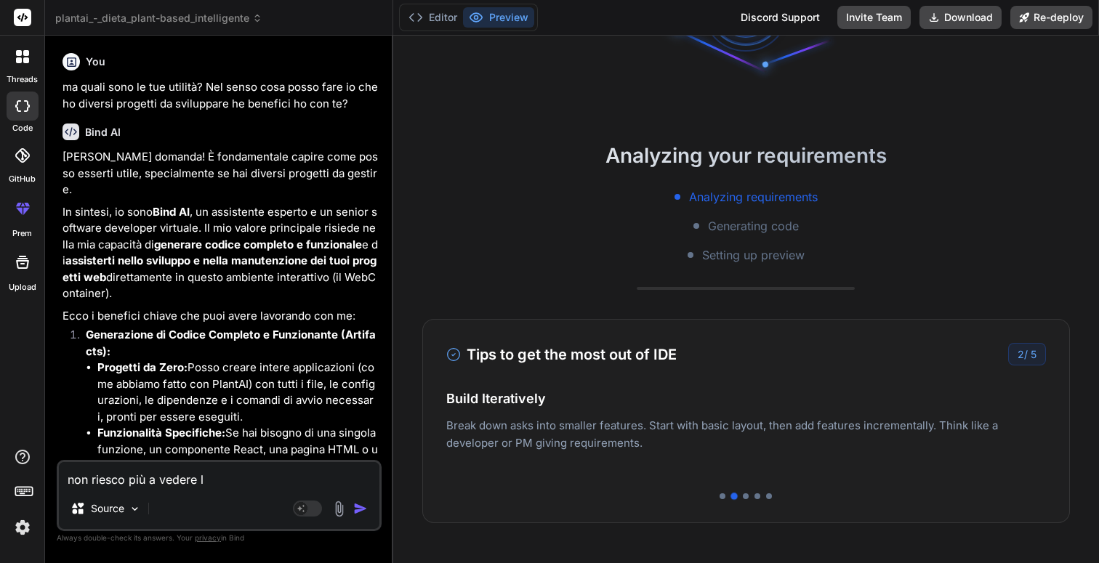
type textarea "x"
type textarea "non riesco più a vedere l"
type textarea "x"
type textarea "non riesco più a vedere l"
type textarea "x"
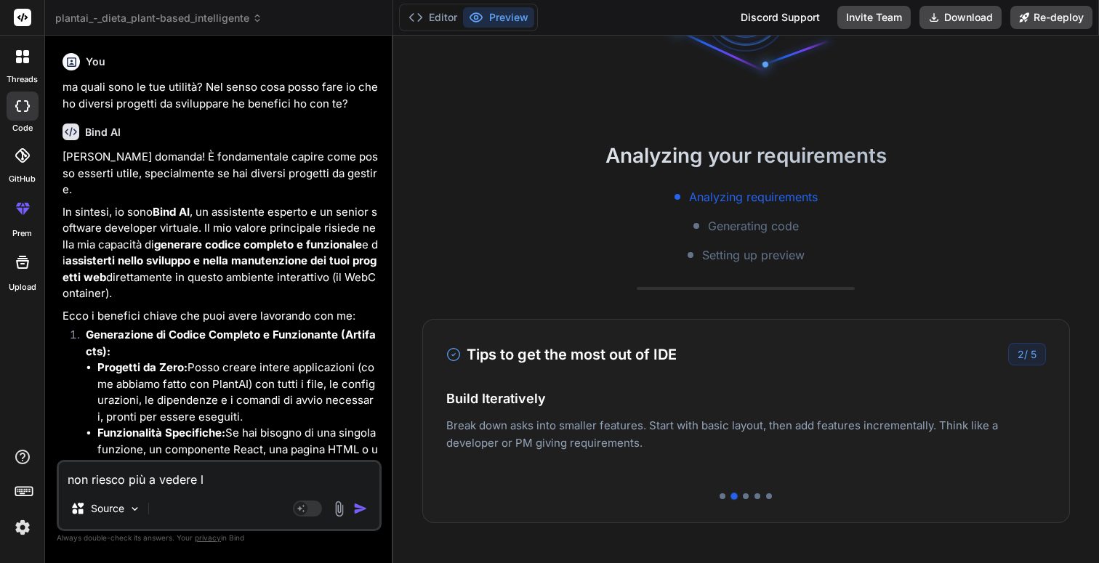
type textarea "non riesco più a vedere la"
type textarea "x"
type textarea "non riesco più a vedere la"
type textarea "x"
type textarea "non riesco più a vedere la p"
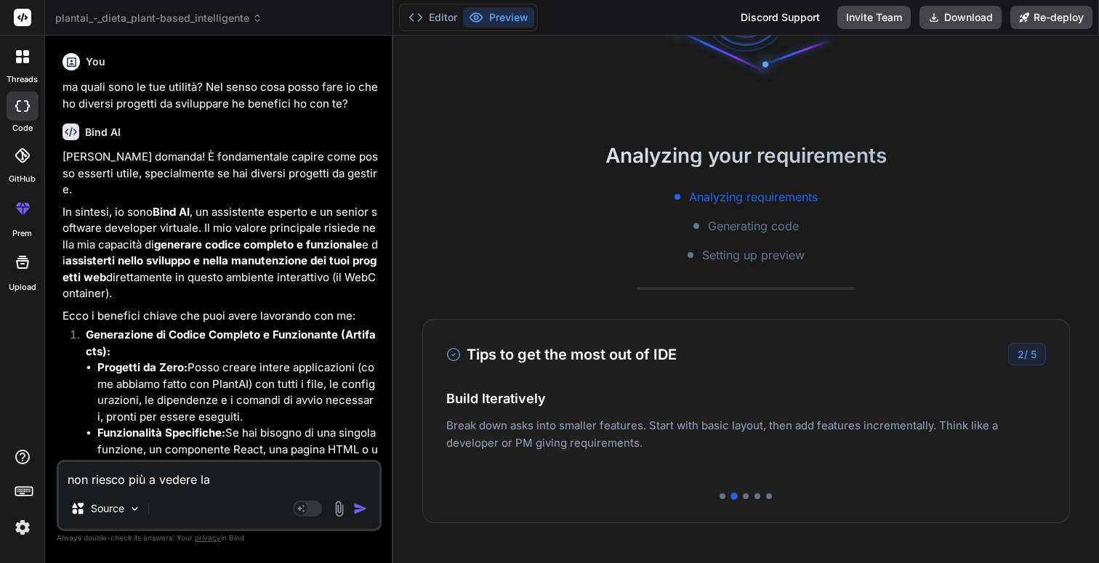
type textarea "x"
type textarea "non riesco più a vedere la pr"
type textarea "x"
type textarea "non riesco più a vedere la pre"
type textarea "x"
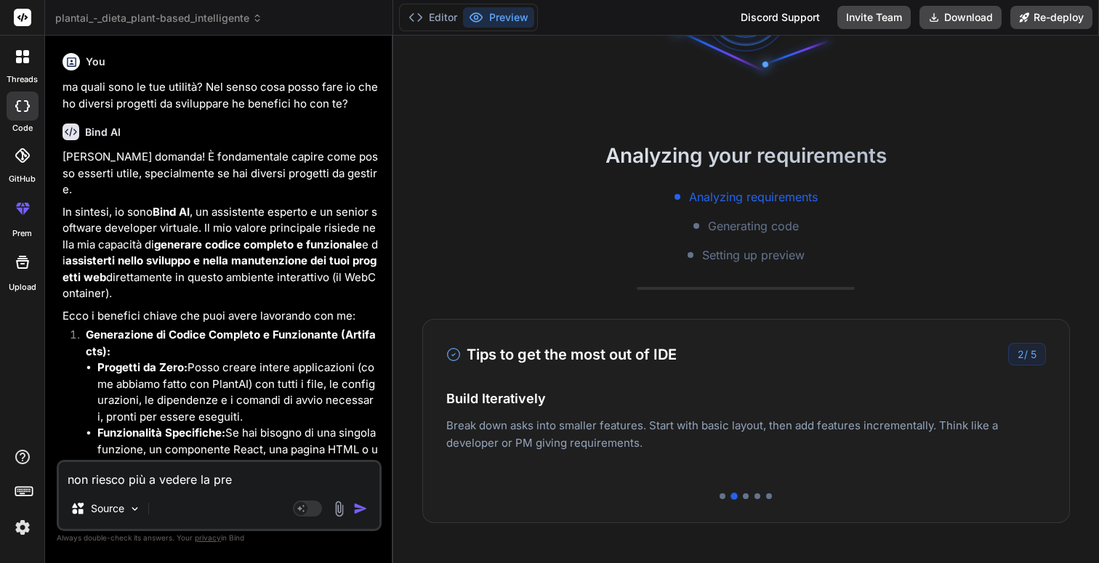
type textarea "non riesco più a vedere la prev"
type textarea "x"
type textarea "non riesco più a vedere la previ"
type textarea "x"
type textarea "non riesco più a vedere la previe"
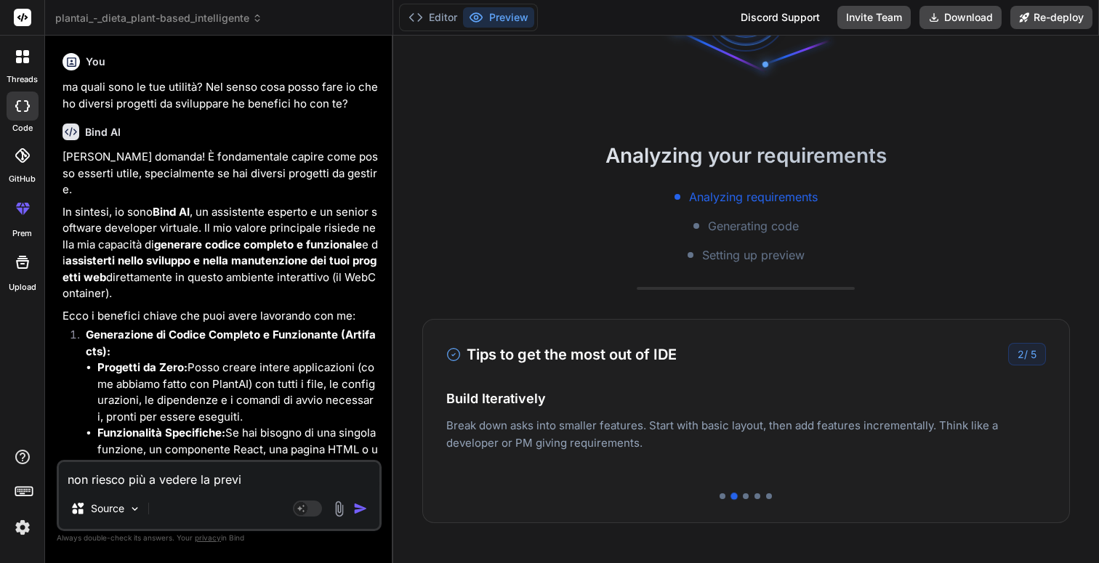
type textarea "x"
type textarea "non riesco più a vedere la preview"
type textarea "x"
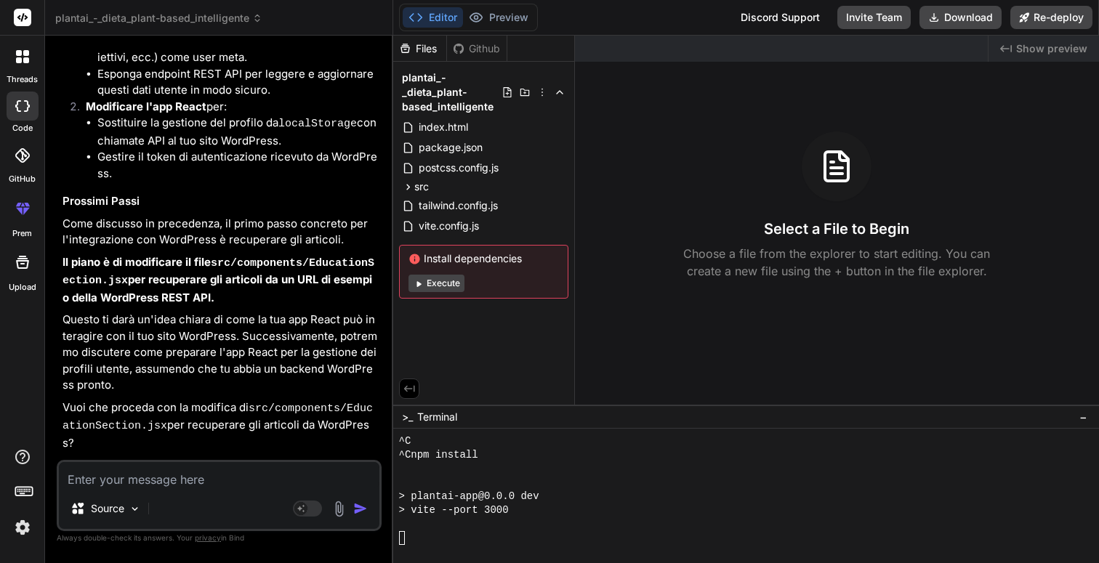
scroll to position [304, 0]
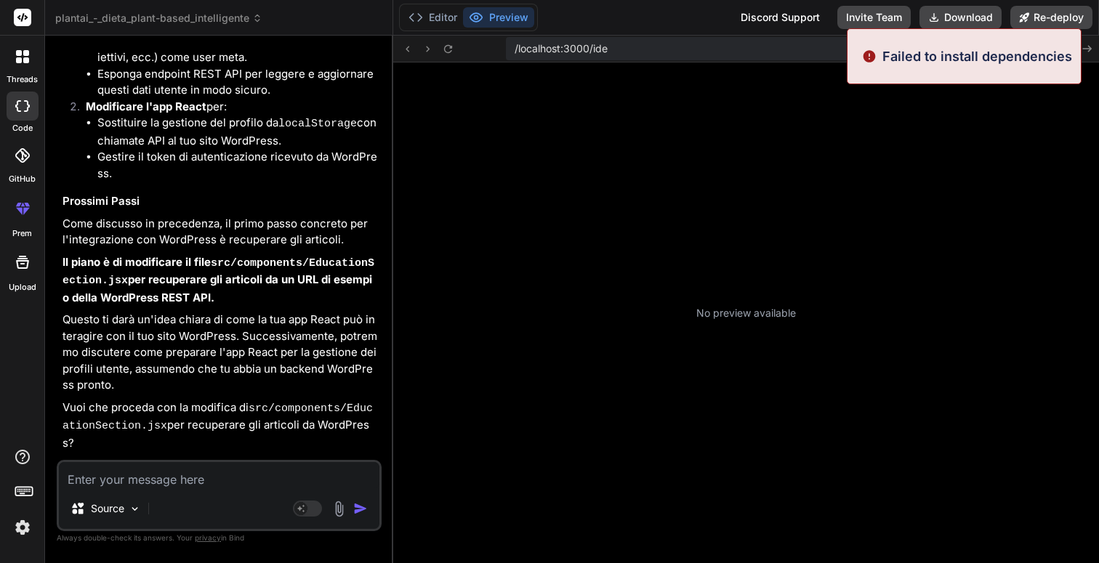
type textarea "x"
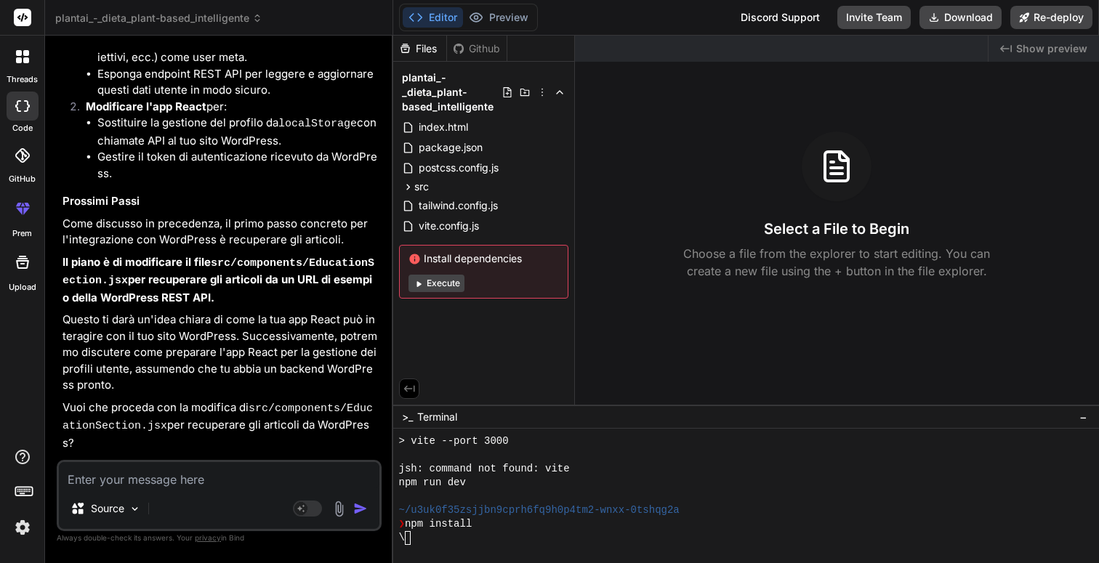
drag, startPoint x: 882, startPoint y: 53, endPoint x: 925, endPoint y: 54, distance: 42.9
click at [925, 54] on div at bounding box center [782, 49] width 414 height 26
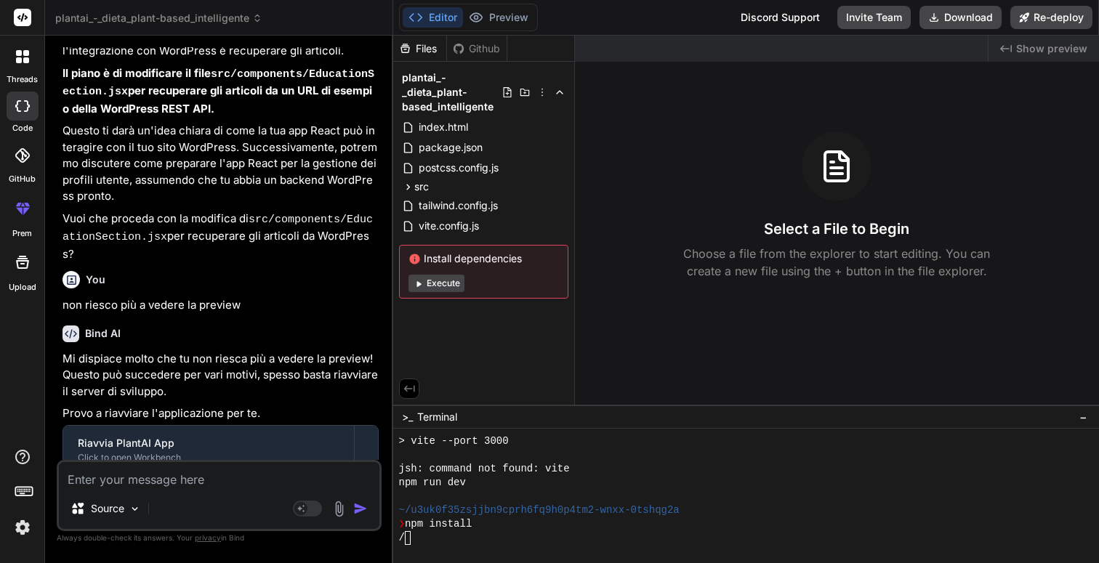
scroll to position [5552, 0]
click at [175, 472] on textarea at bounding box center [219, 475] width 321 height 26
type textarea "f"
type textarea "x"
type textarea "fi"
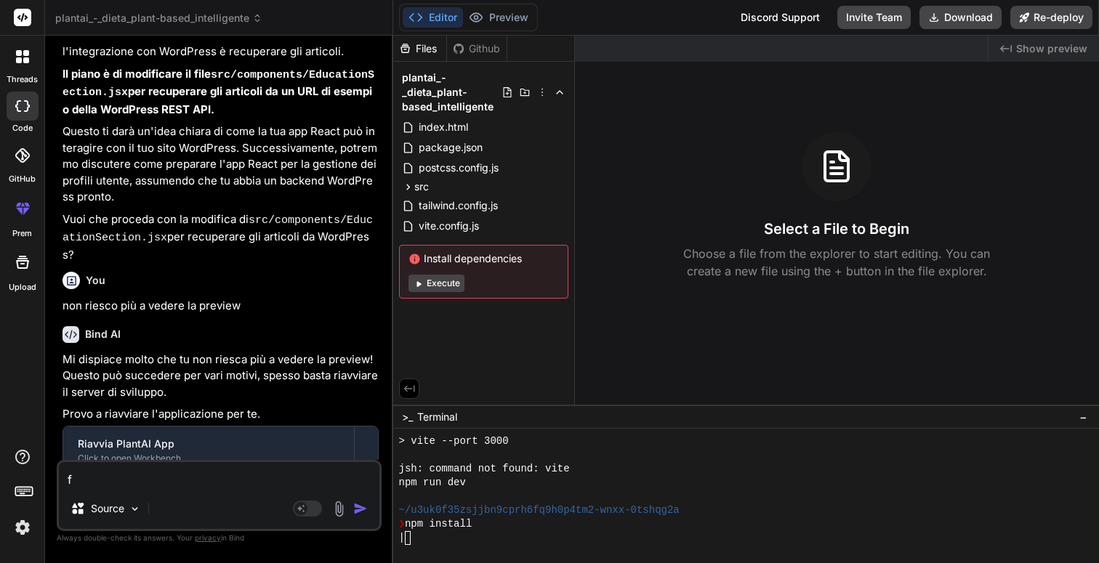
type textarea "x"
type textarea "fil"
type textarea "x"
type textarea "file"
type textarea "x"
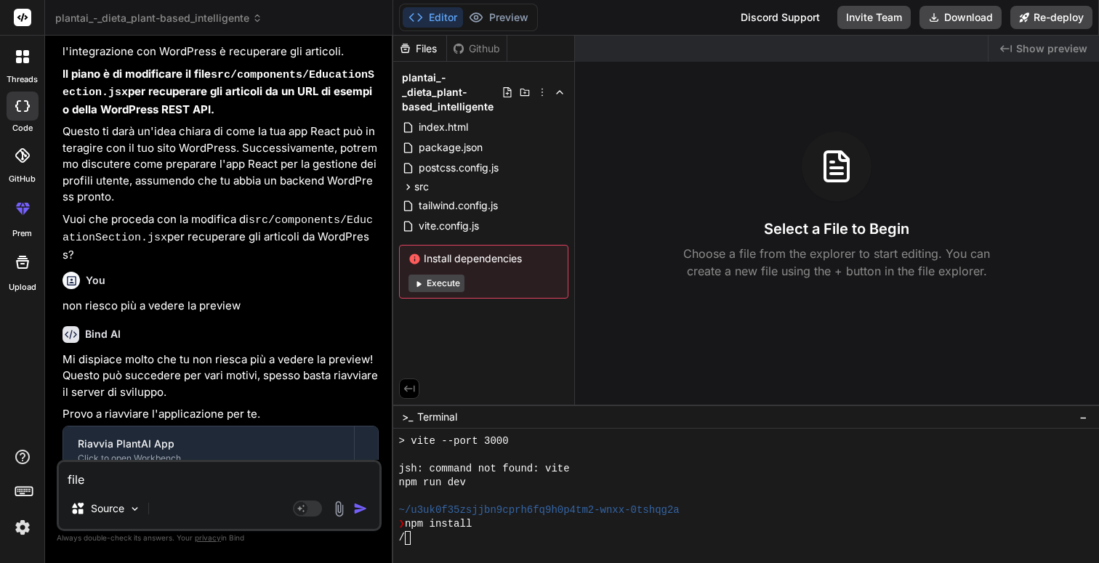
type textarea "file"
type textarea "x"
type textarea "file i"
type textarea "x"
type textarea "file in"
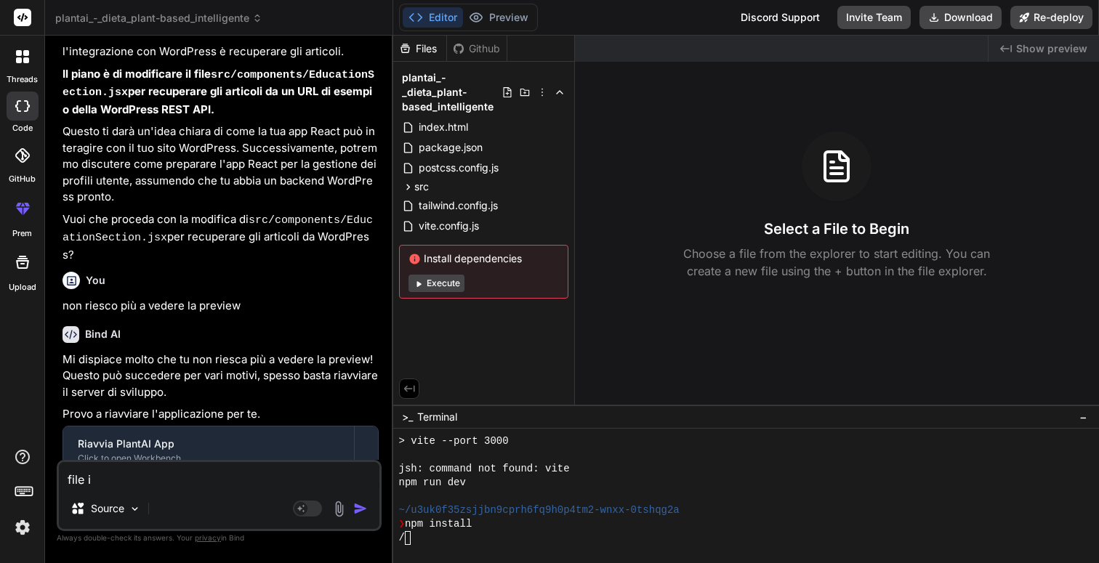
type textarea "x"
type textarea "file i"
type textarea "x"
type textarea "file"
type textarea "x"
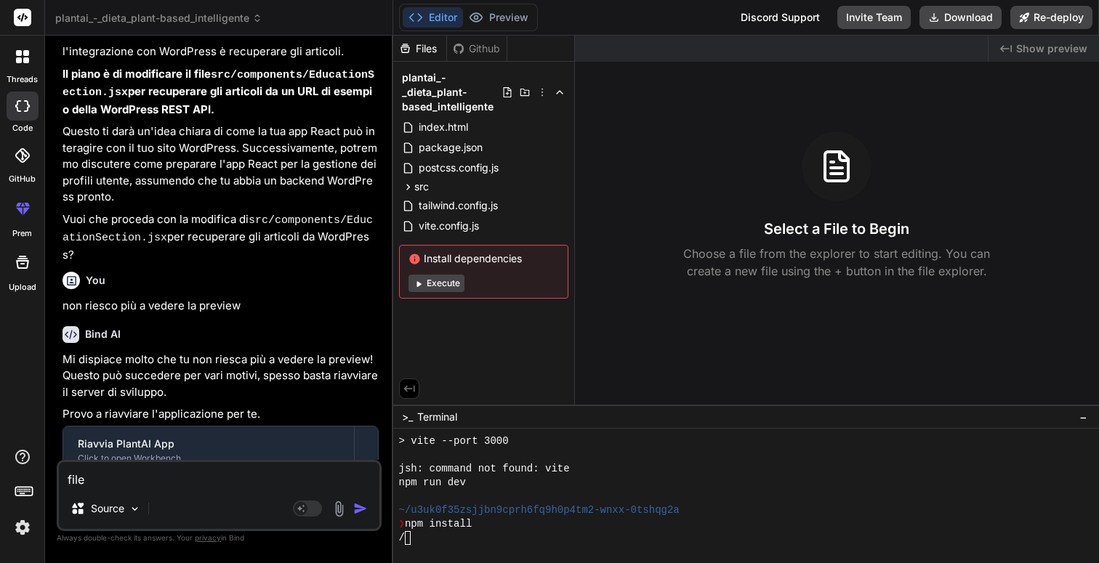
type textarea "file"
type textarea "x"
type textarea "fil"
type textarea "x"
type textarea "fi"
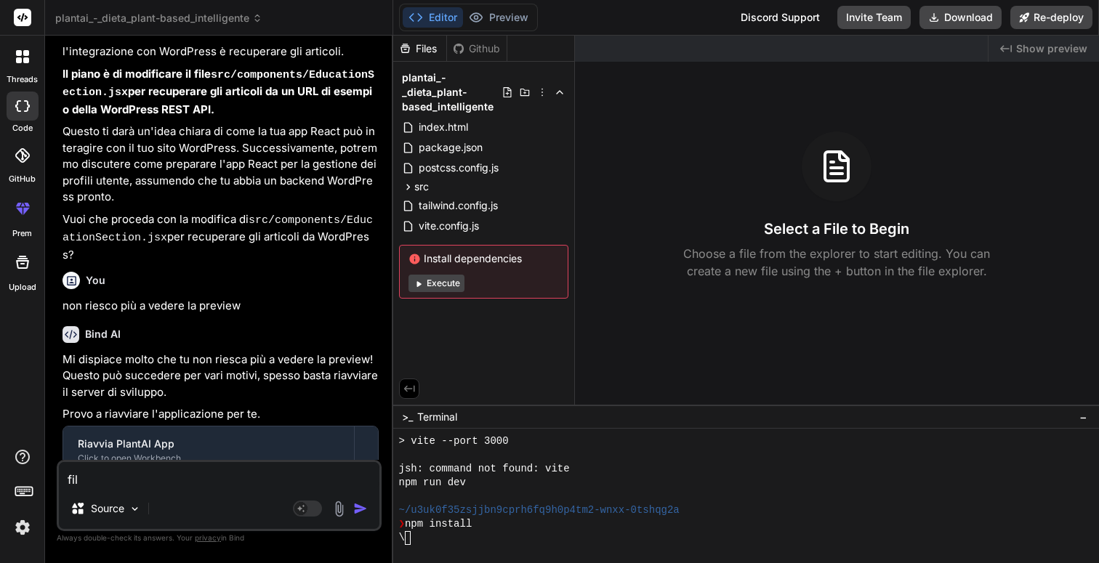
type textarea "x"
type textarea "f"
type textarea "x"
type textarea "fa"
type textarea "x"
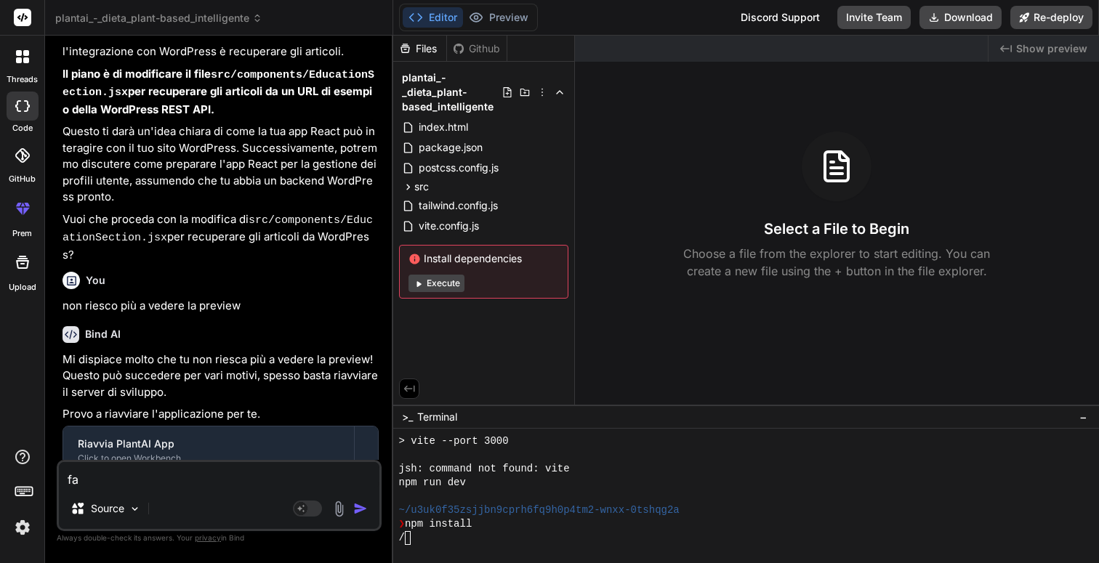
type textarea "fai"
type textarea "x"
type textarea "fail"
type textarea "x"
type textarea "fail"
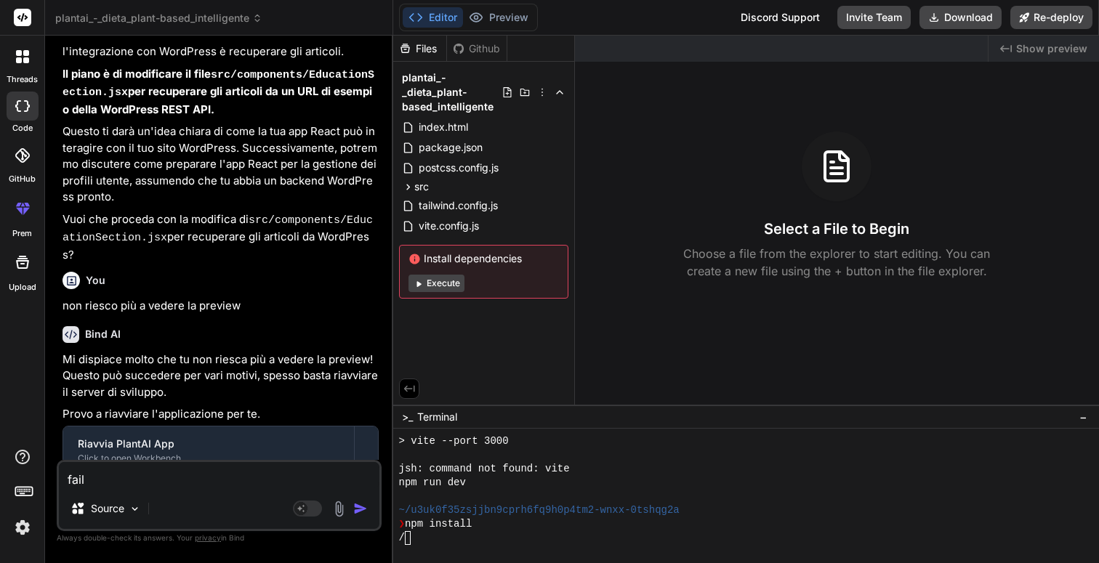
type textarea "x"
type textarea "fail i"
type textarea "x"
type textarea "fail in"
type textarea "x"
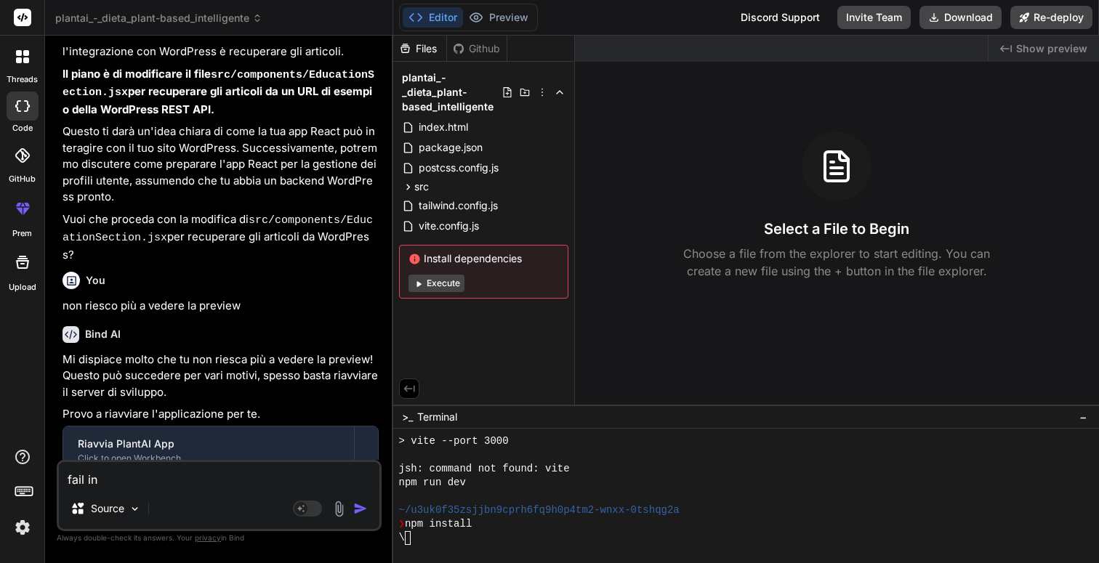
type textarea "fail ins"
type textarea "x"
type textarea "fail inst"
type textarea "x"
type textarea "fail inste"
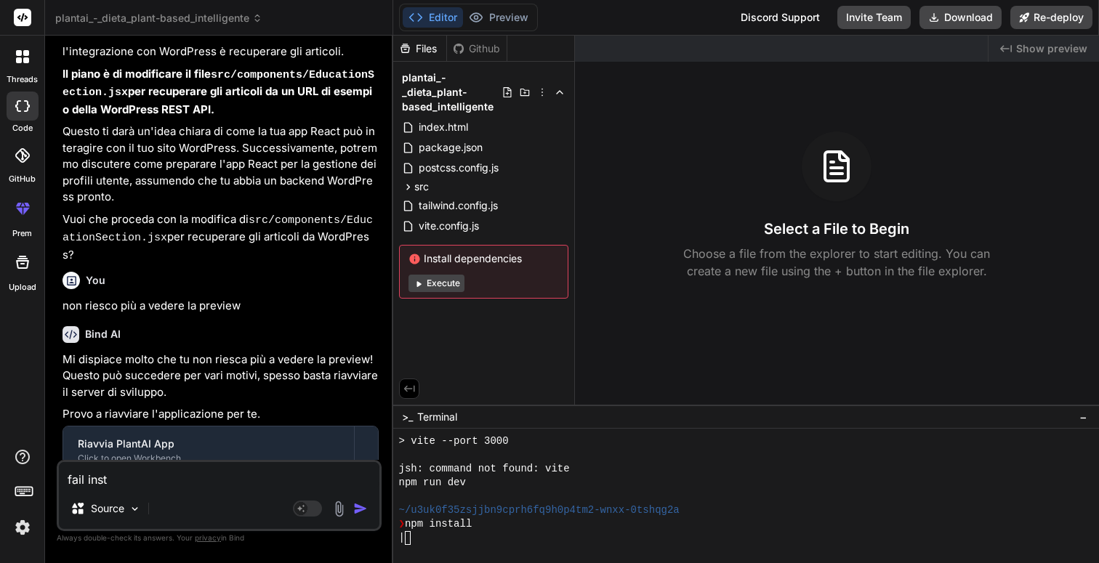
type textarea "x"
type textarea "fail inst"
type textarea "x"
type textarea "fail insta"
type textarea "x"
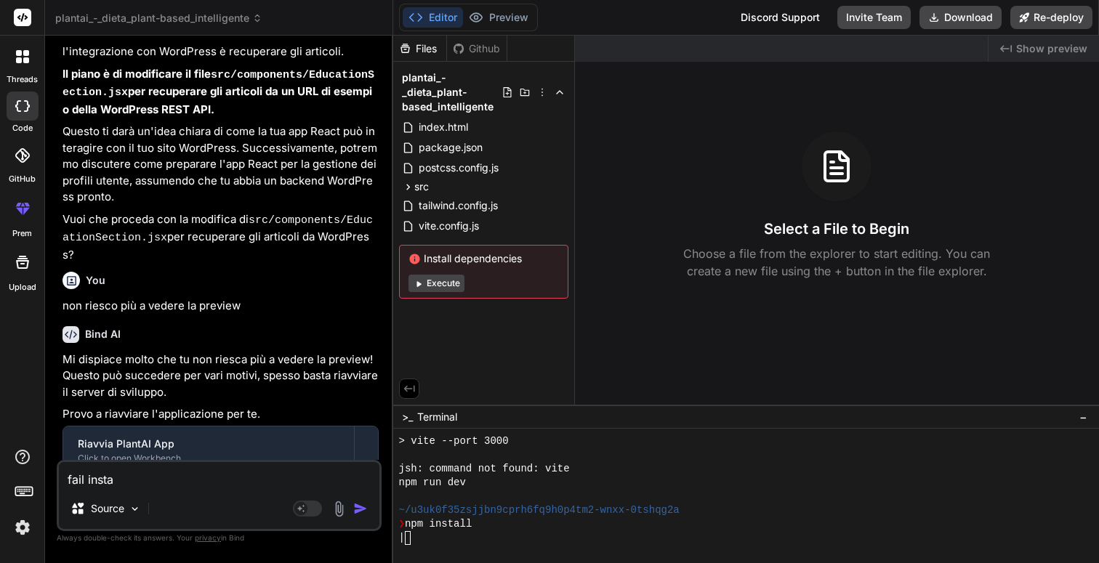
type textarea "fail instal"
type textarea "x"
type textarea "fail install"
type textarea "x"
type textarea "fail install"
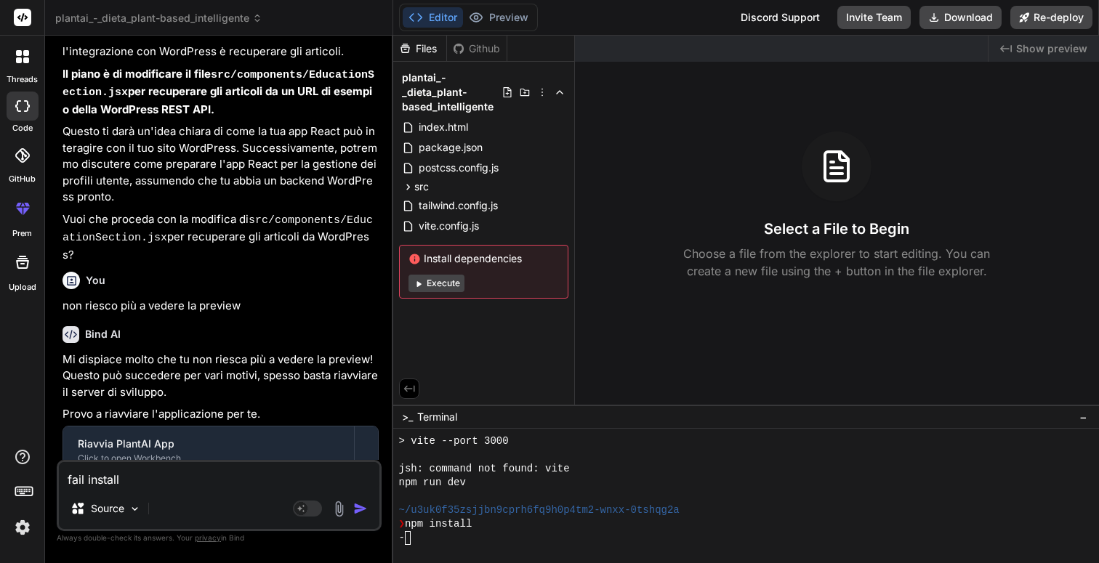
type textarea "x"
type textarea "fail install d"
type textarea "x"
type textarea "fail install de"
type textarea "x"
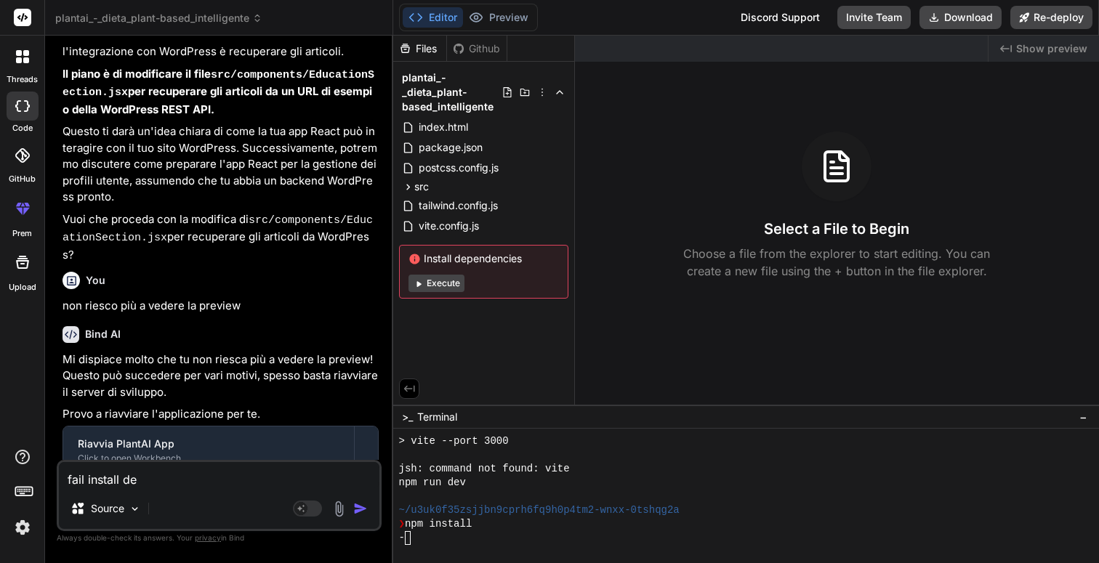
type textarea "fail install dep"
type textarea "x"
type textarea "fail install depe"
type textarea "x"
type textarea "fail install depen"
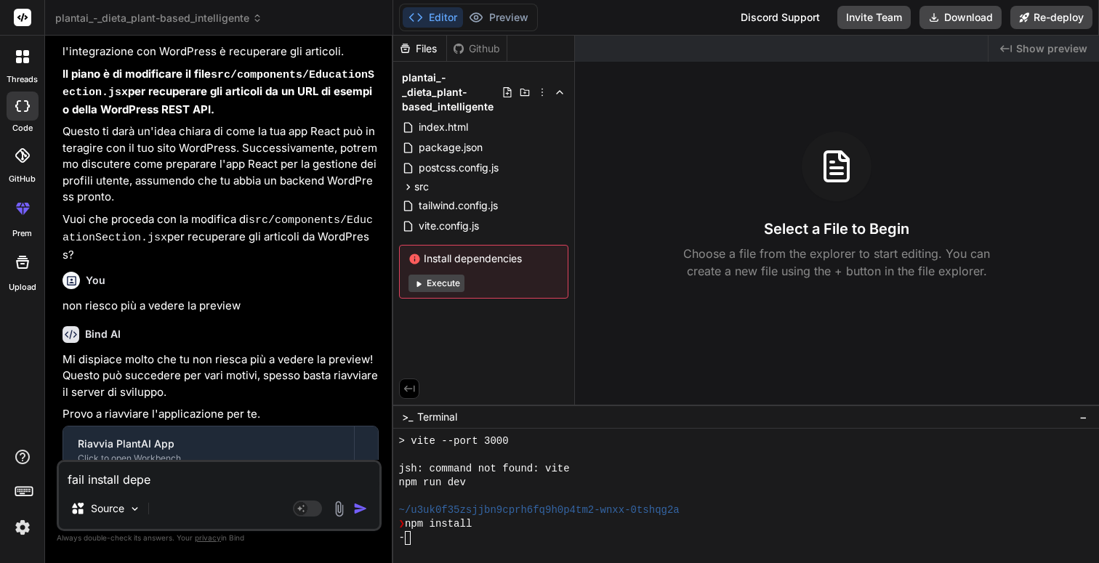
type textarea "x"
type textarea "fail install depend"
type textarea "x"
type textarea "fail install depende"
type textarea "x"
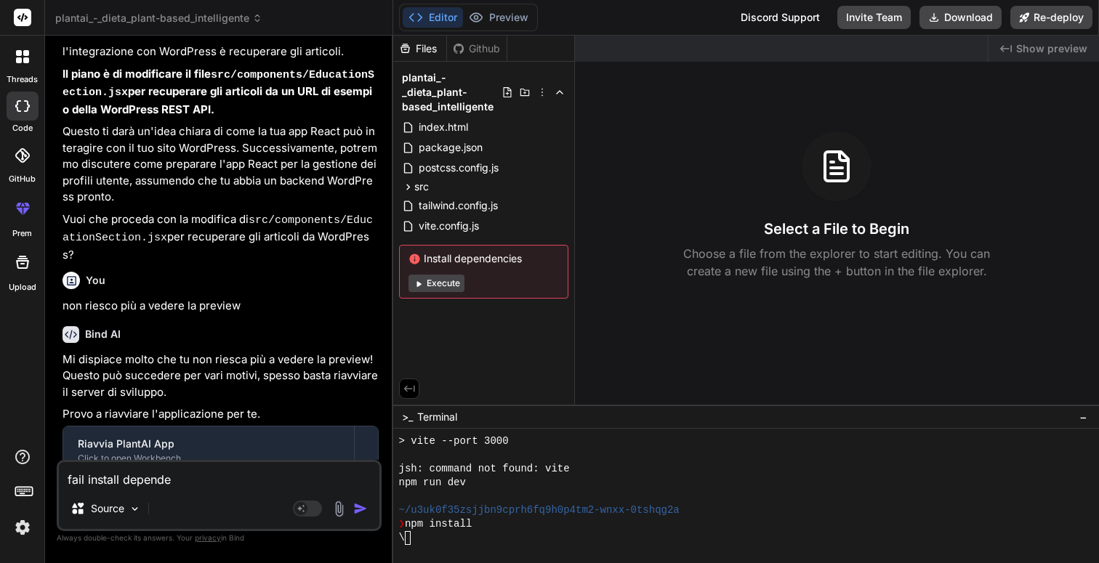
type textarea "fail install dependec"
type textarea "x"
type textarea "fail install dependeci"
type textarea "x"
type textarea "fail install dependecie"
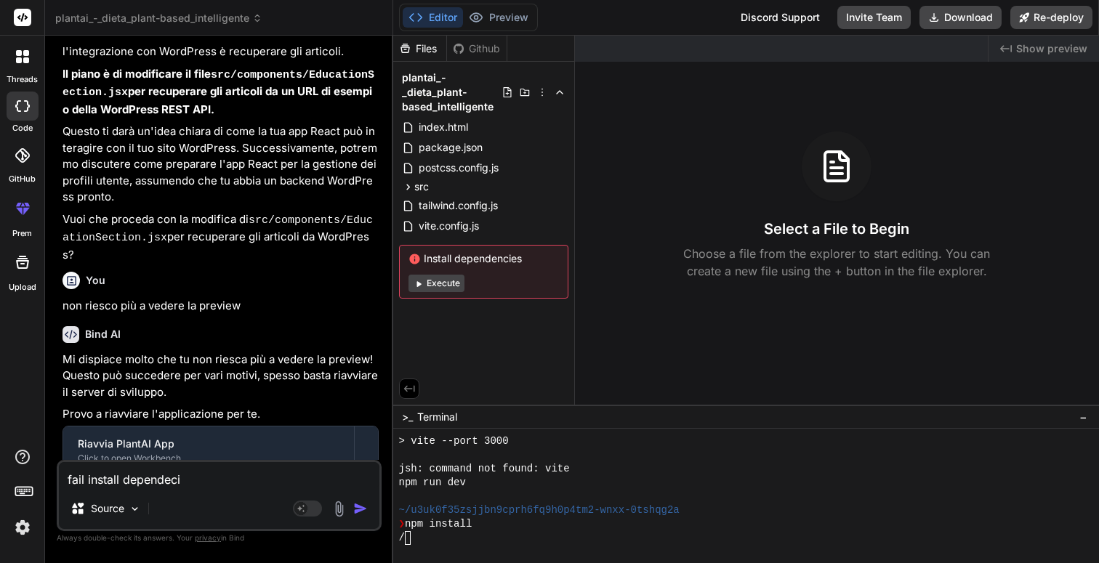
type textarea "x"
type textarea "fail install dependecies"
type textarea "x"
type textarea "fail install dependencies"
type textarea "x"
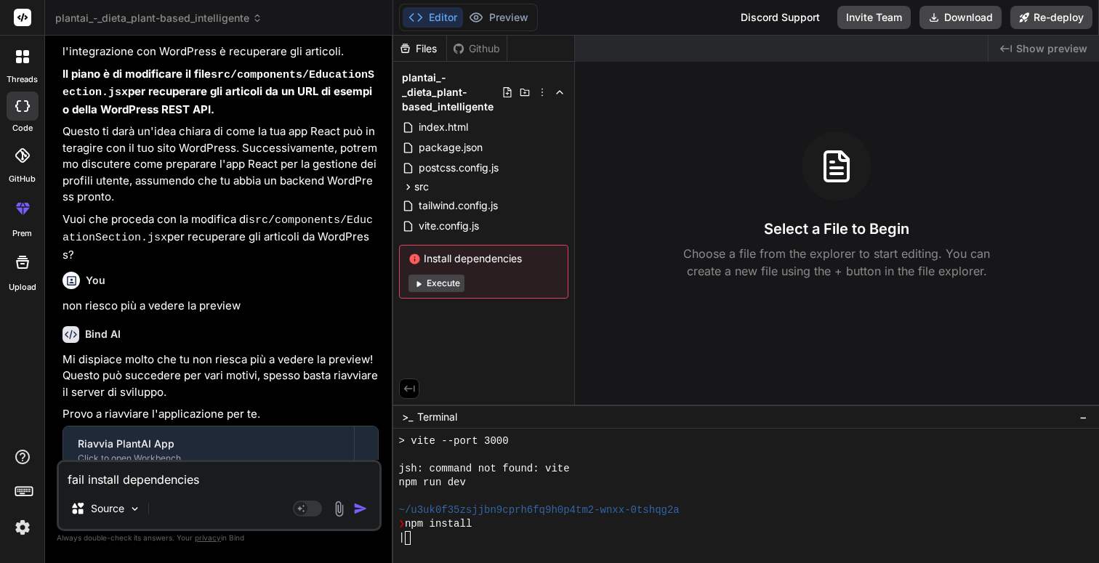
type textarea "fail install dependencies q"
type textarea "x"
type textarea "fail install dependencies qu"
type textarea "x"
type textarea "fail install dependencies que"
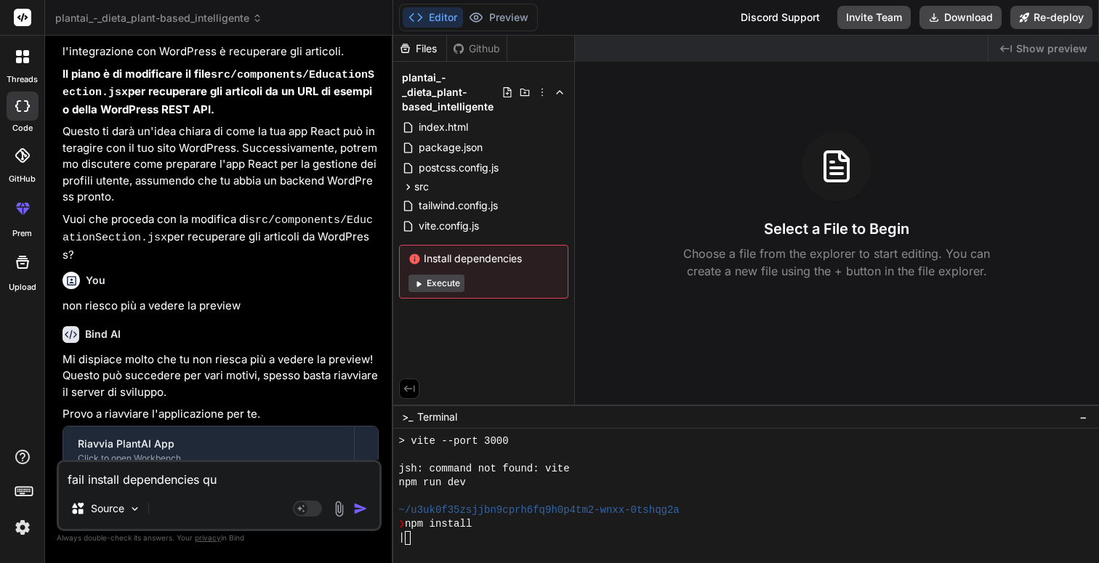
type textarea "x"
type textarea "fail install dependencies ques"
type textarea "x"
type textarea "fail install dependencies quest"
type textarea "x"
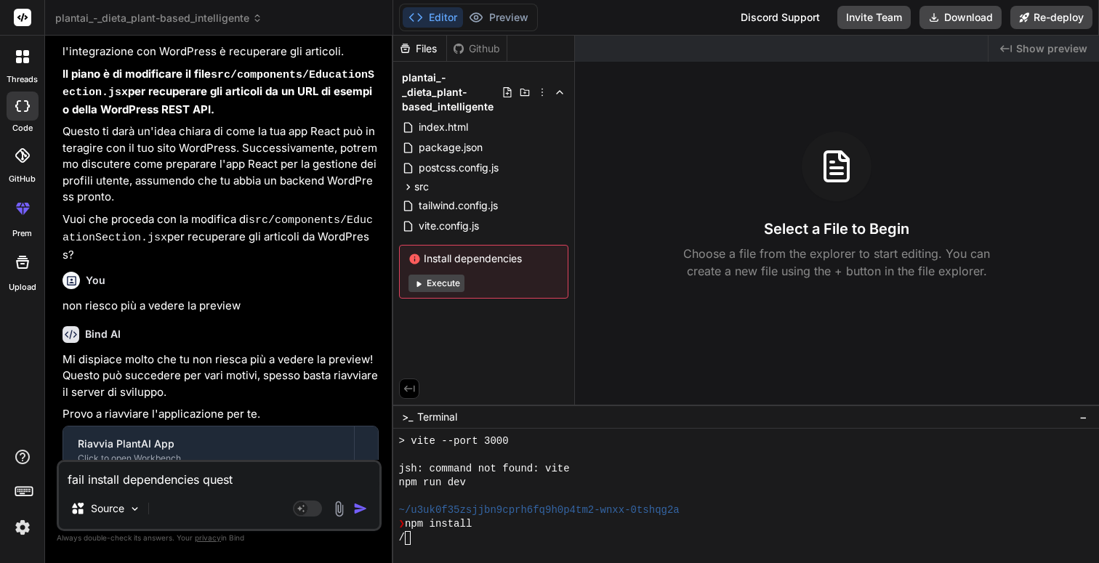
type textarea "fail install dependencies questè"
type textarea "x"
type textarea "fail install dependencies queste"
type textarea "x"
type textarea "fail install dependencies queste i"
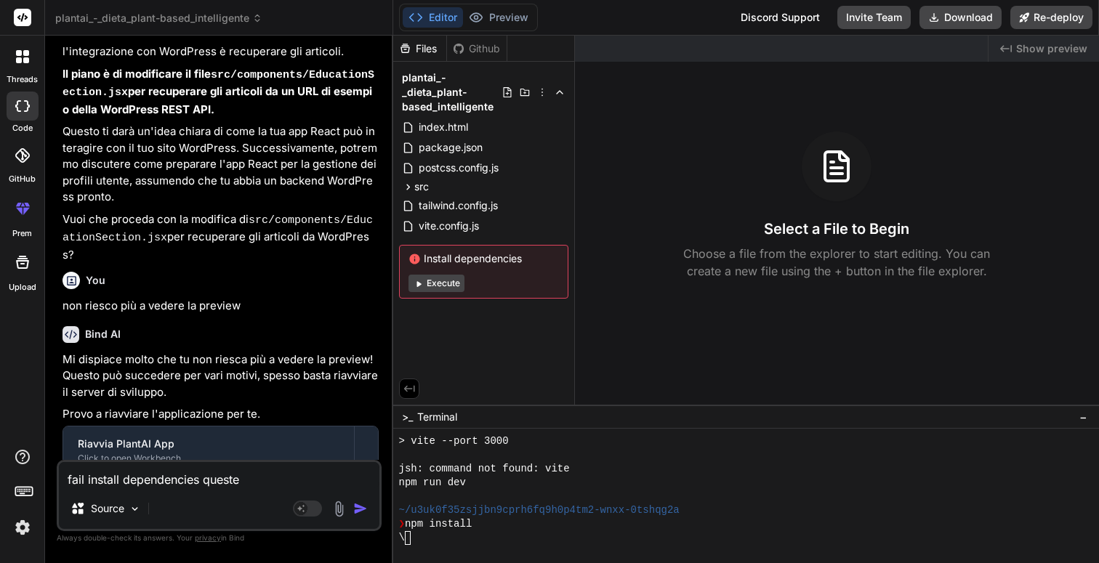
type textarea "x"
type textarea "fail install dependencies queste il"
type textarea "x"
type textarea "fail install dependencies queste il"
type textarea "x"
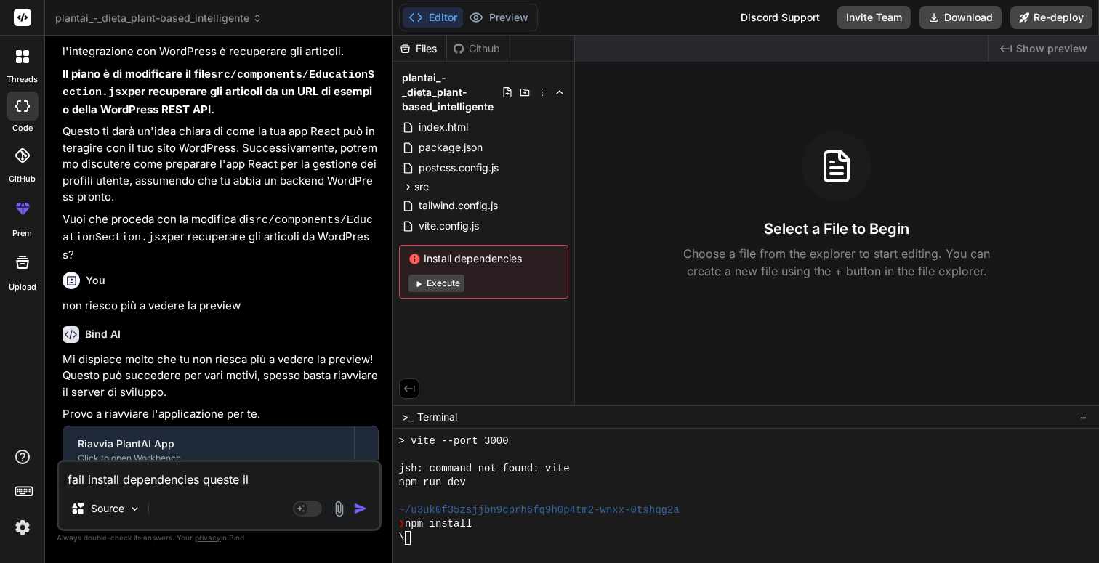
type textarea "fail install dependencies queste il m"
type textarea "x"
type textarea "fail install dependencies queste il me"
type textarea "x"
type textarea "fail install dependencies queste il mes"
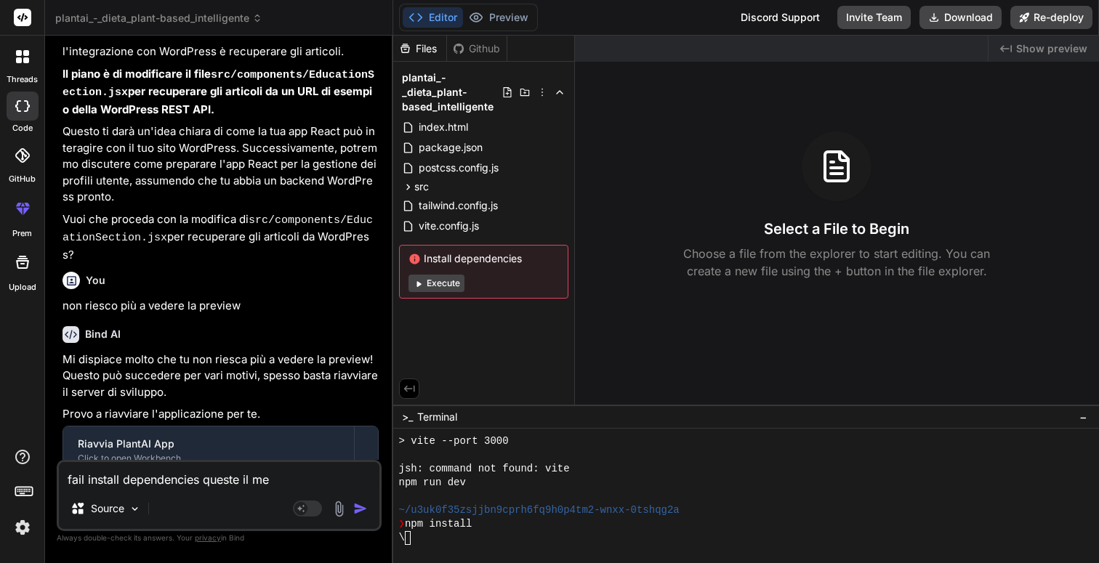
type textarea "x"
type textarea "fail install dependencies queste il mess"
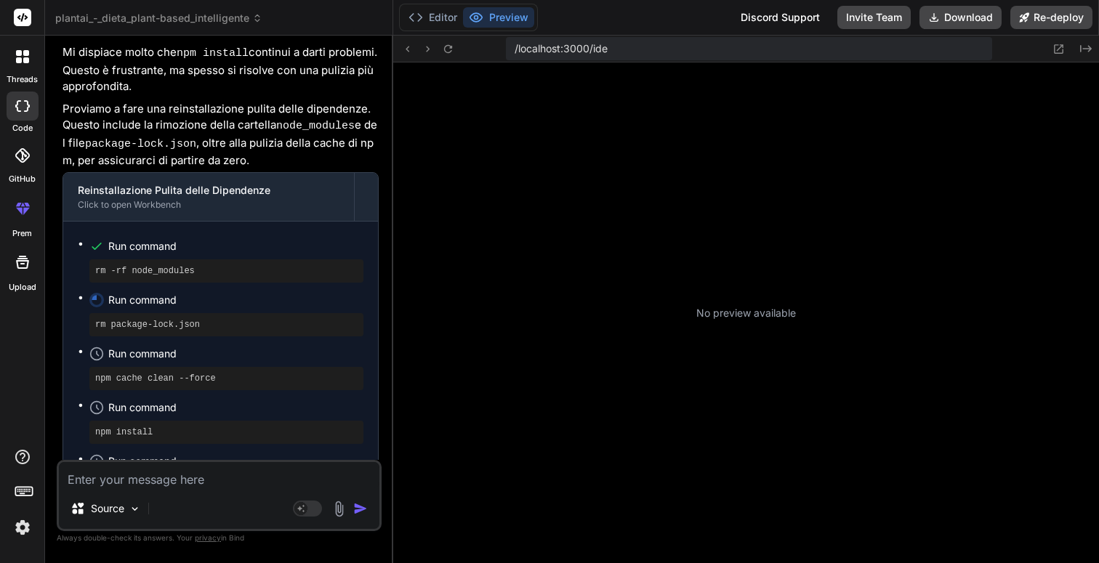
scroll to position [0, 0]
